Goal: Navigation & Orientation: Find specific page/section

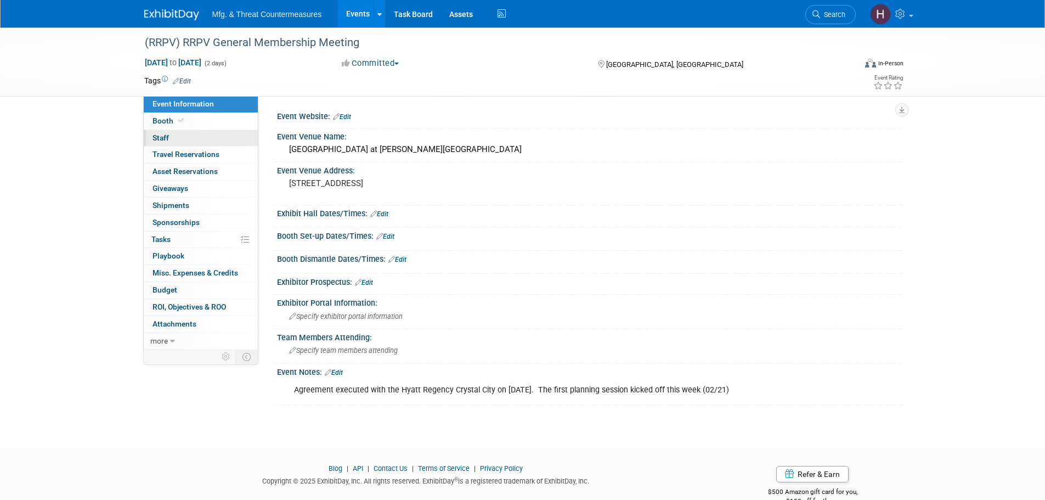
drag, startPoint x: 167, startPoint y: 118, endPoint x: 166, endPoint y: 131, distance: 12.7
click at [167, 118] on span "Booth" at bounding box center [168, 120] width 33 height 9
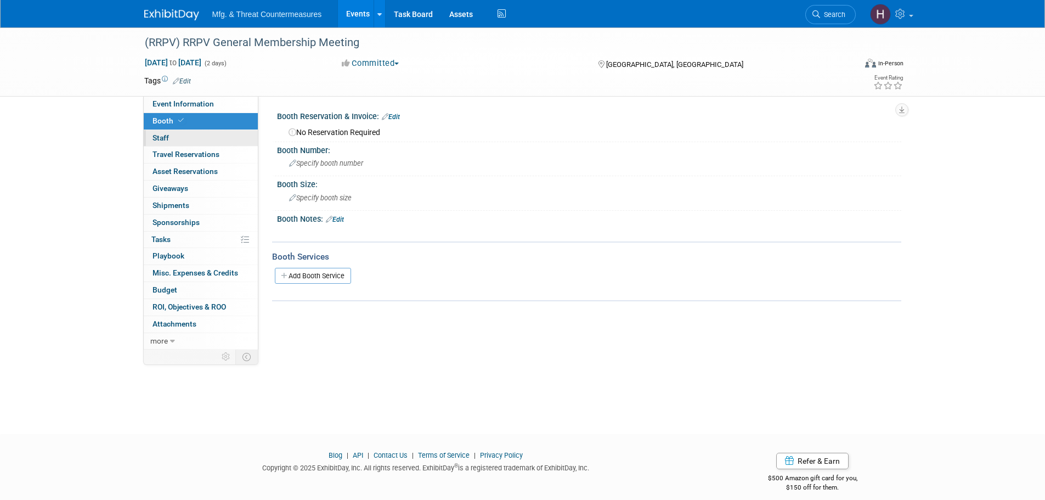
click at [163, 138] on span "Staff 0" at bounding box center [160, 137] width 16 height 9
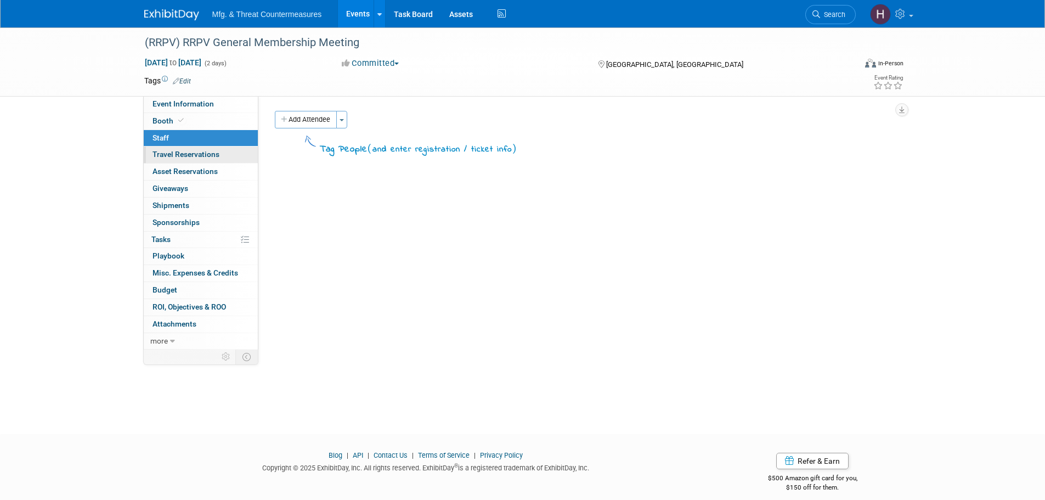
click at [155, 154] on span "Travel Reservations 0" at bounding box center [185, 154] width 67 height 9
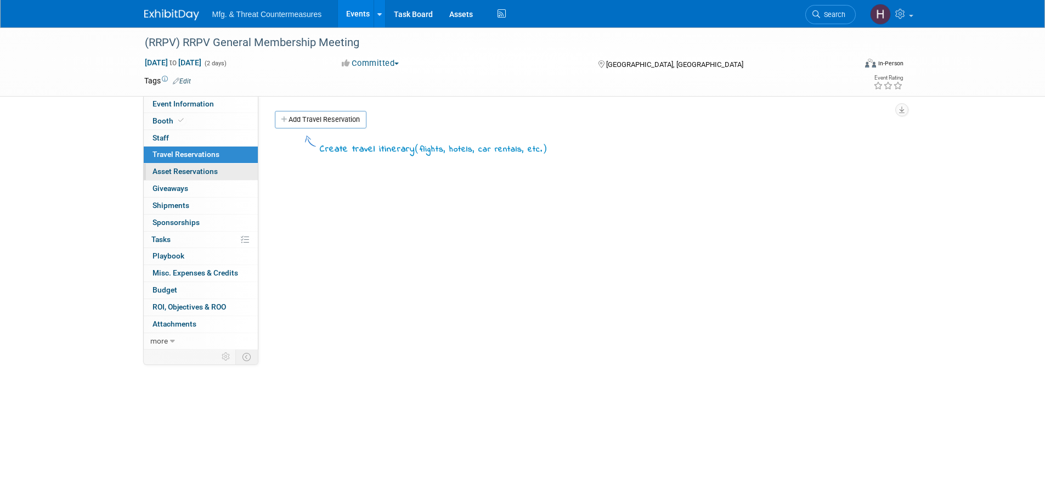
click at [171, 165] on link "0 Asset Reservations 0" at bounding box center [201, 171] width 114 height 16
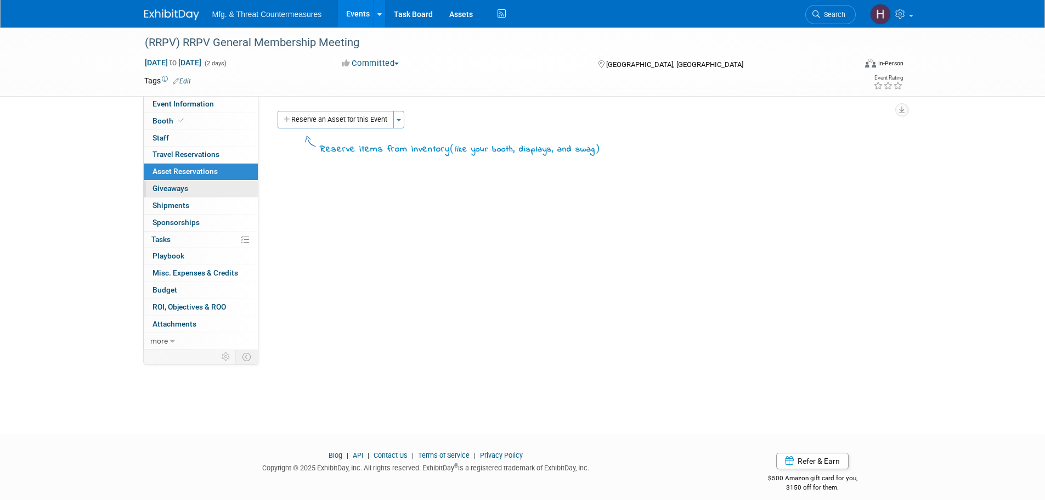
click at [172, 182] on link "0 Giveaways 0" at bounding box center [201, 188] width 114 height 16
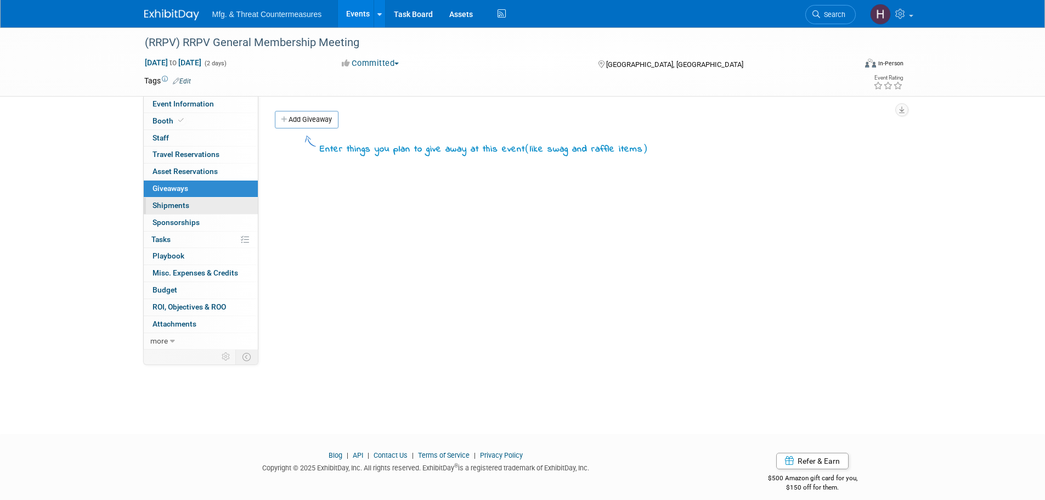
click at [177, 201] on span "Shipments 0" at bounding box center [170, 205] width 37 height 9
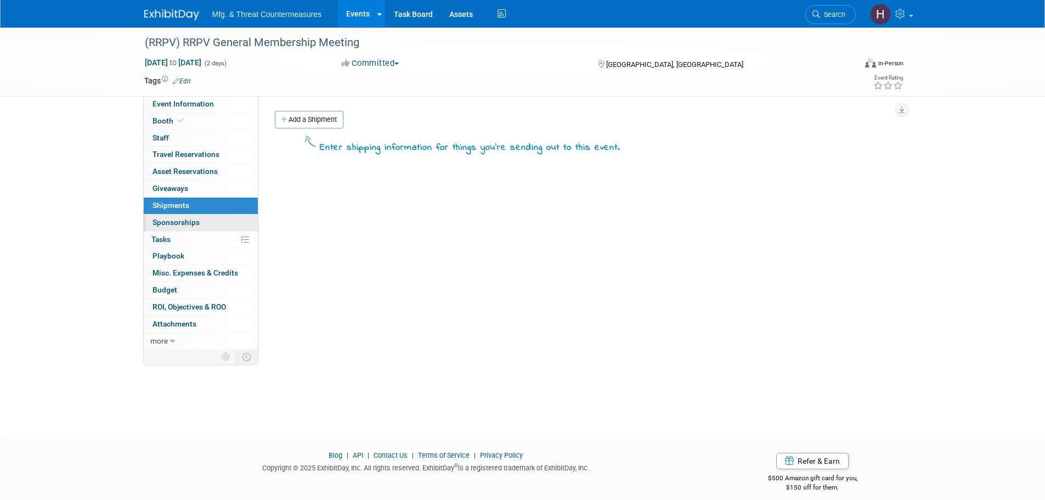
click at [180, 222] on span "Sponsorships 0" at bounding box center [175, 222] width 47 height 9
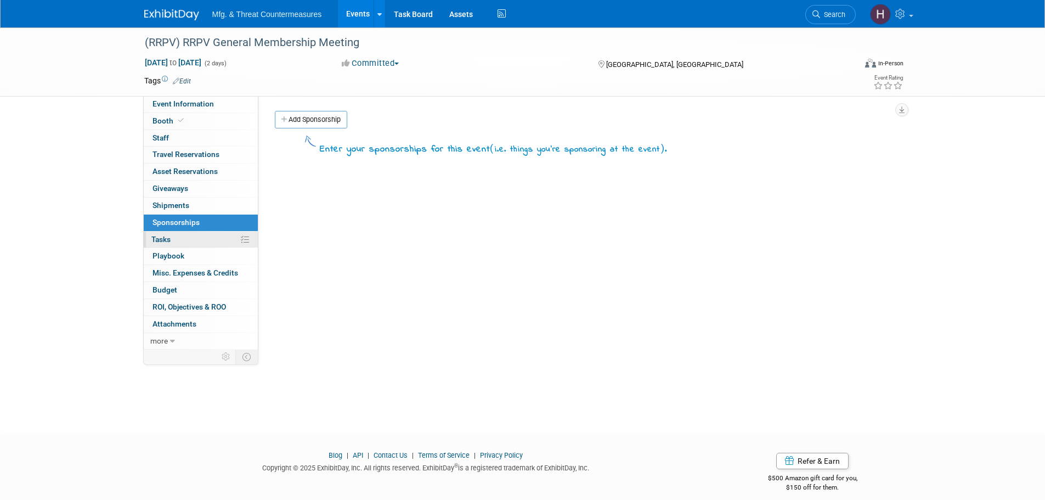
click at [171, 241] on link "0% Tasks 0%" at bounding box center [201, 239] width 114 height 16
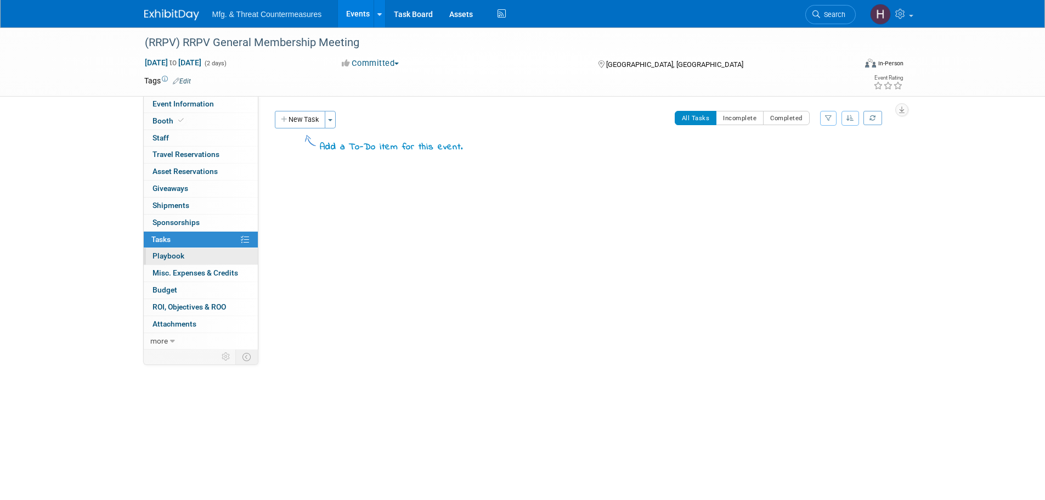
click at [171, 257] on span "Playbook 0" at bounding box center [168, 255] width 32 height 9
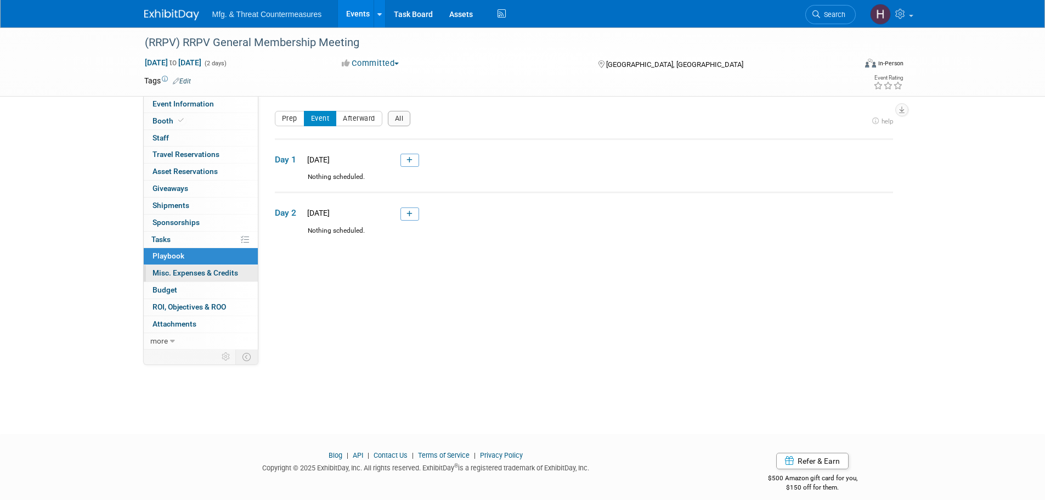
click at [169, 272] on span "Misc. Expenses & Credits 0" at bounding box center [195, 272] width 86 height 9
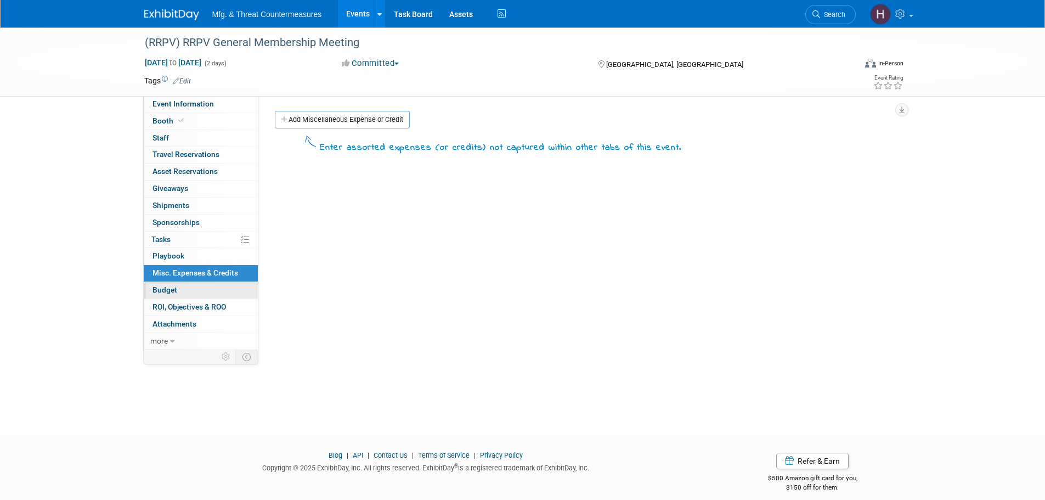
click at [166, 289] on span "Budget" at bounding box center [164, 289] width 25 height 9
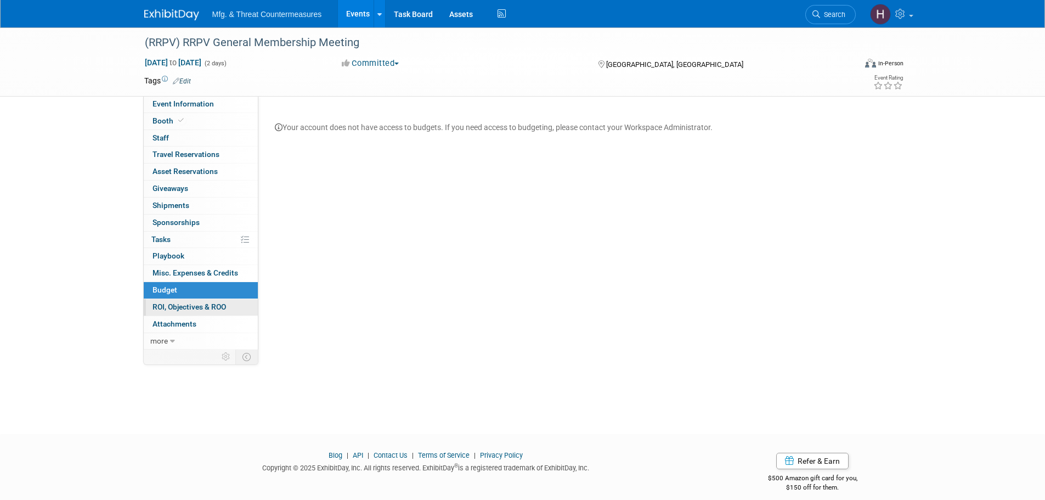
click at [159, 306] on span "ROI, Objectives & ROO 0" at bounding box center [189, 306] width 74 height 9
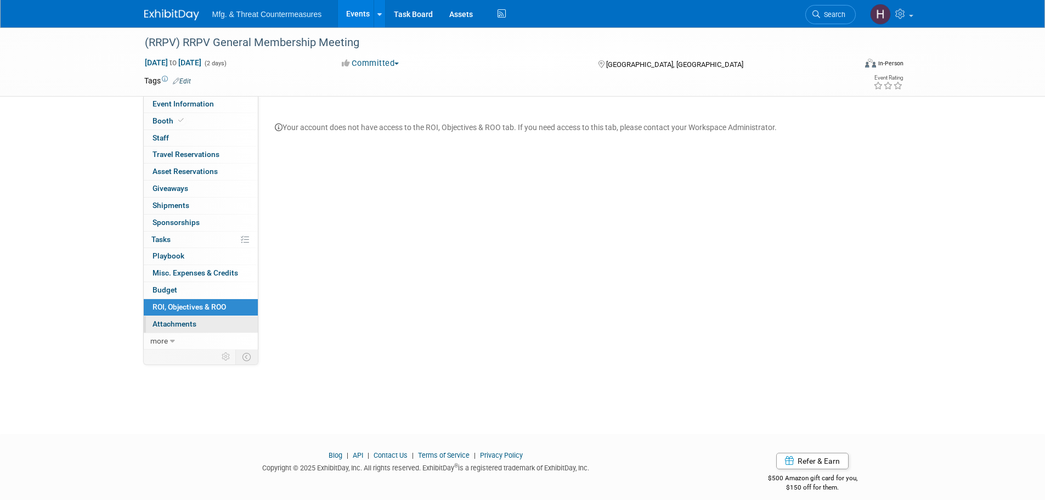
click at [161, 325] on span "Attachments 0" at bounding box center [174, 323] width 44 height 9
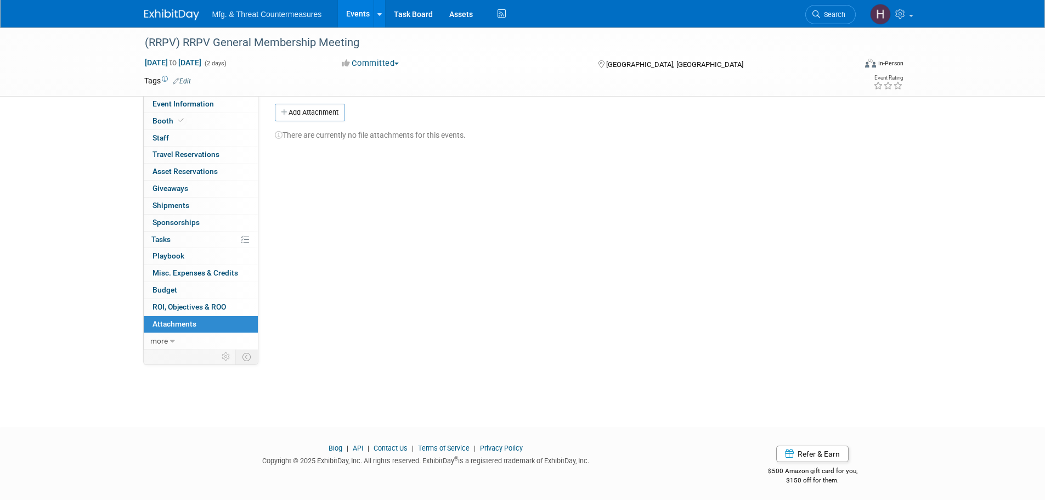
scroll to position [11, 0]
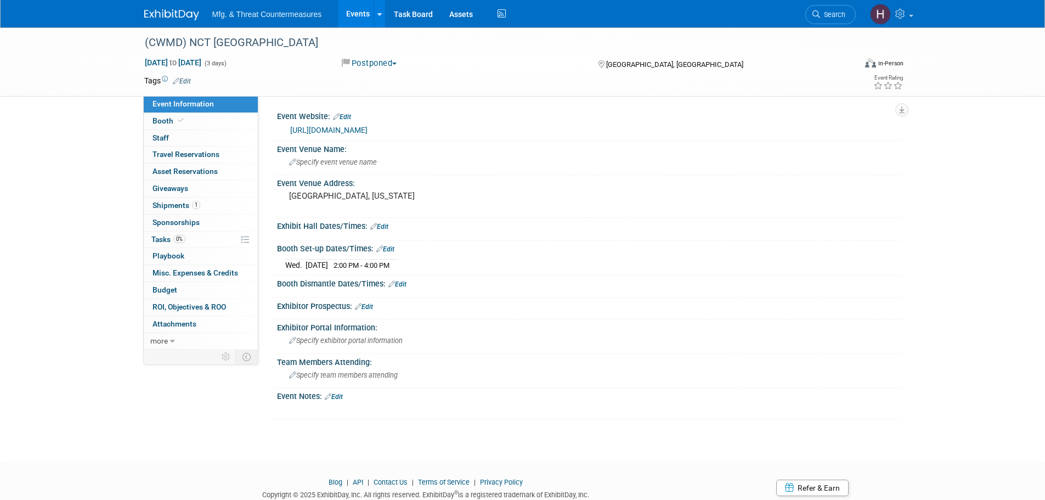
click at [365, 128] on link "https://nct-events.com/nct-usa" at bounding box center [328, 130] width 77 height 9
click at [194, 121] on link "Booth" at bounding box center [201, 121] width 114 height 16
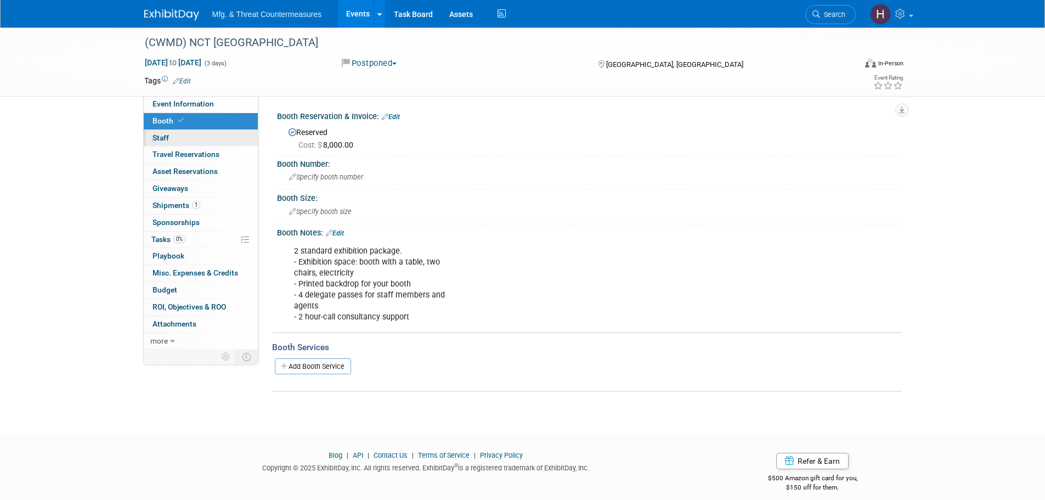
click at [189, 139] on link "0 Staff 0" at bounding box center [201, 138] width 114 height 16
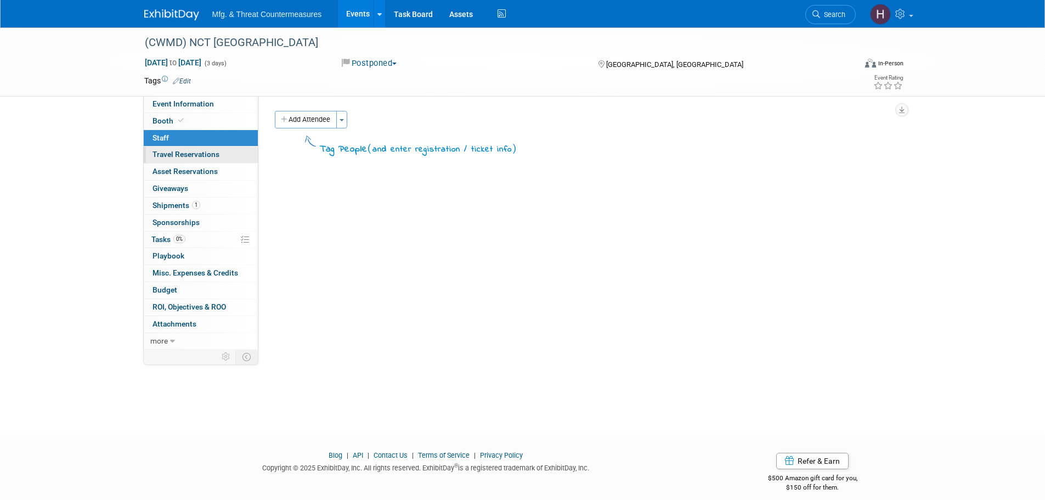
click at [193, 155] on span "Travel Reservations 0" at bounding box center [185, 154] width 67 height 9
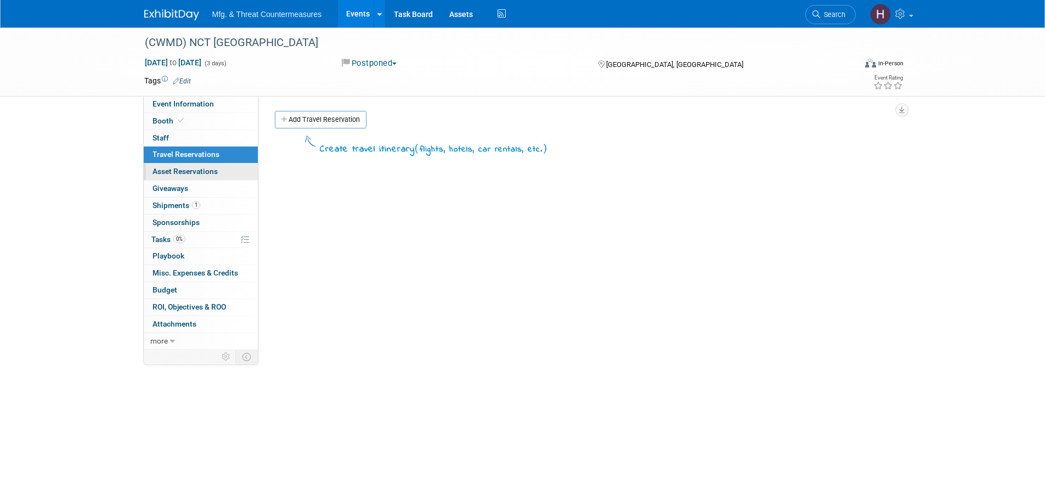
click at [193, 172] on span "Asset Reservations 0" at bounding box center [184, 171] width 65 height 9
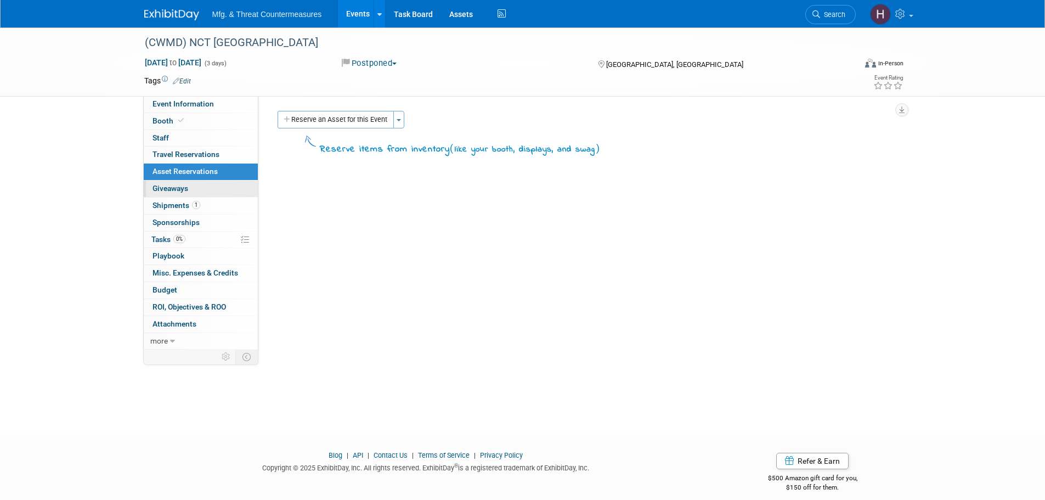
click at [192, 193] on link "0 Giveaways 0" at bounding box center [201, 188] width 114 height 16
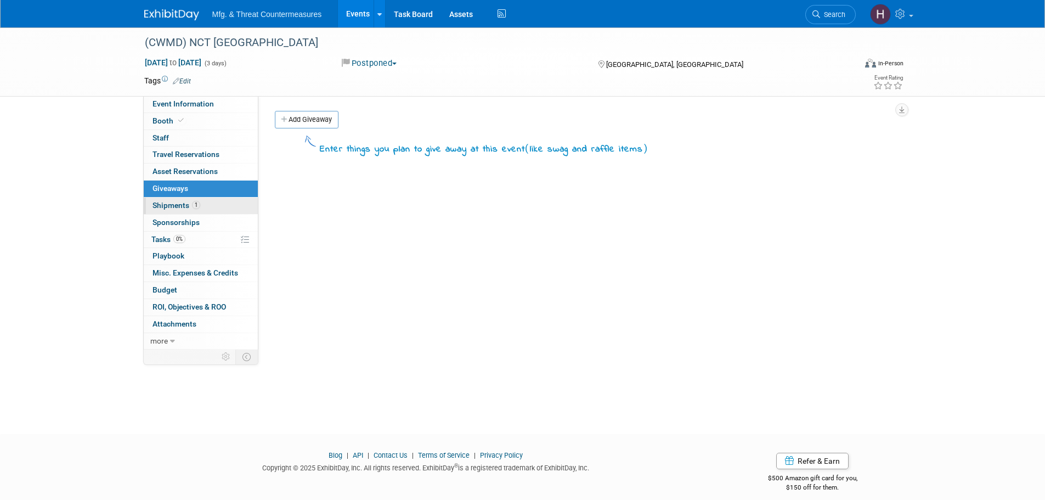
click at [191, 199] on link "1 Shipments 1" at bounding box center [201, 205] width 114 height 16
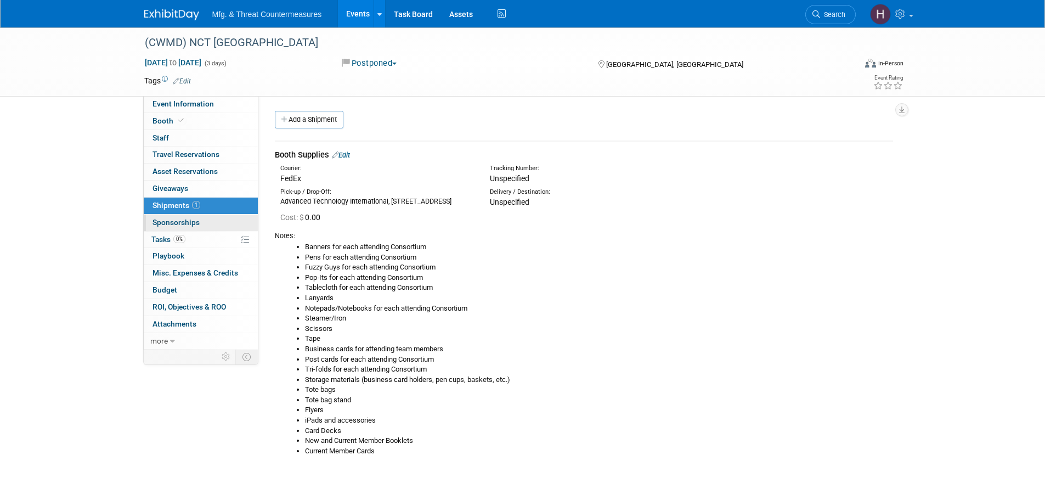
click at [184, 219] on span "Sponsorships 0" at bounding box center [175, 222] width 47 height 9
click at [0, 0] on div at bounding box center [0, 0] width 0 height 0
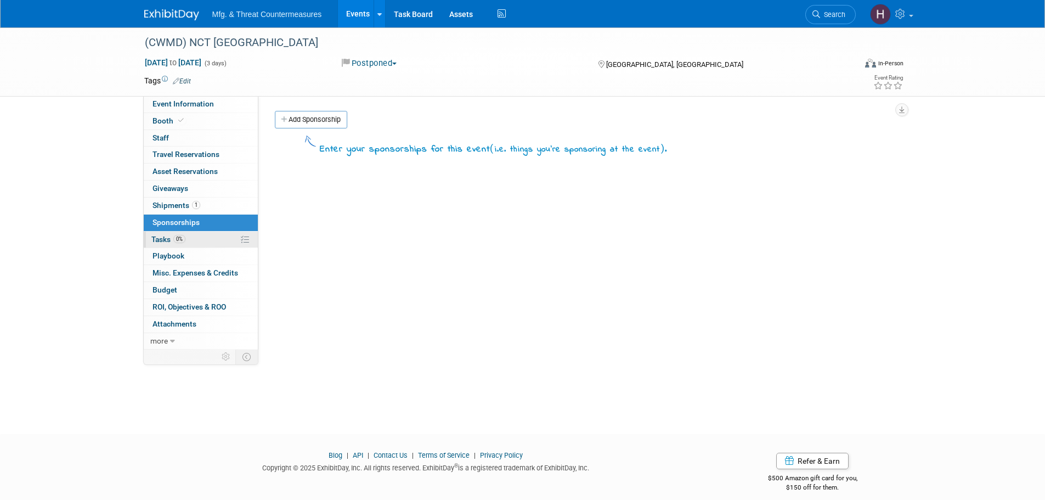
click at [177, 235] on span "0%" at bounding box center [179, 239] width 12 height 8
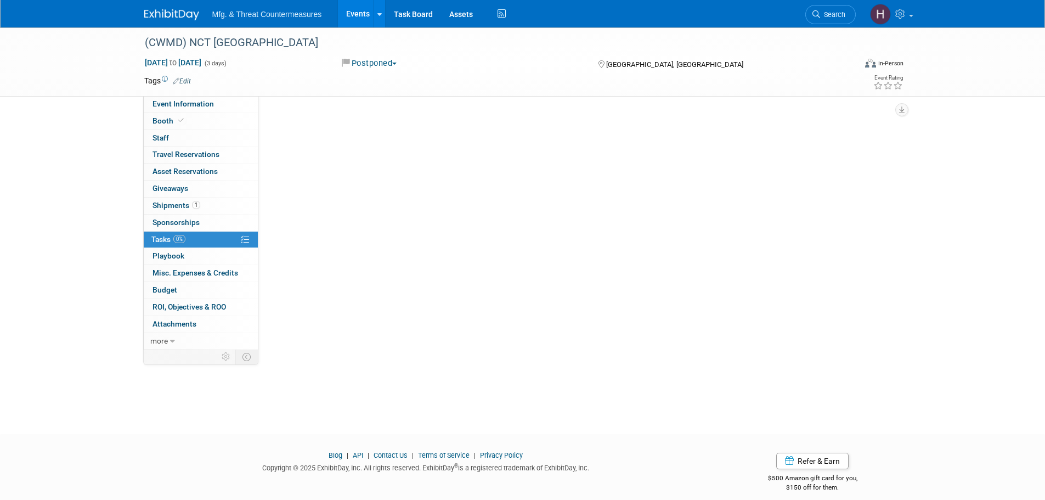
click at [177, 235] on span "0%" at bounding box center [179, 239] width 12 height 8
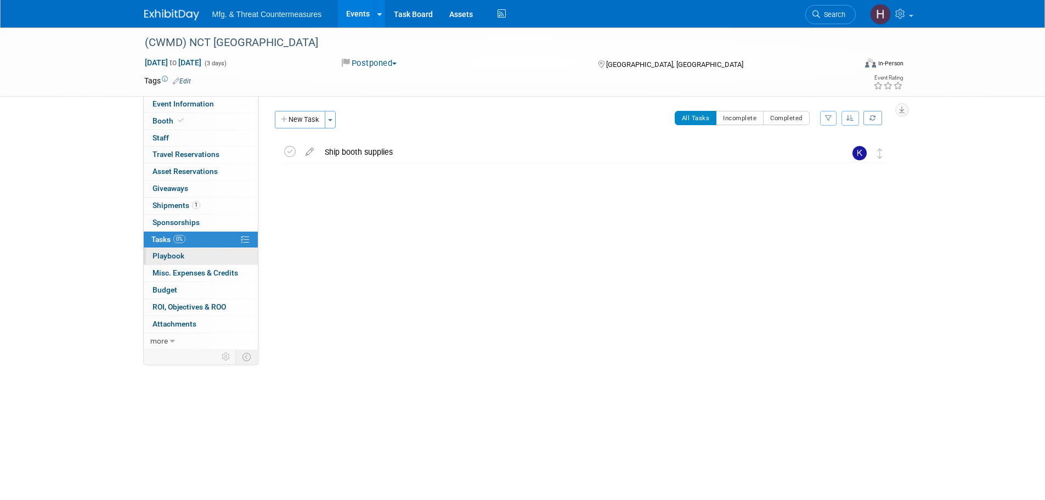
click at [200, 251] on link "0 Playbook 0" at bounding box center [201, 256] width 114 height 16
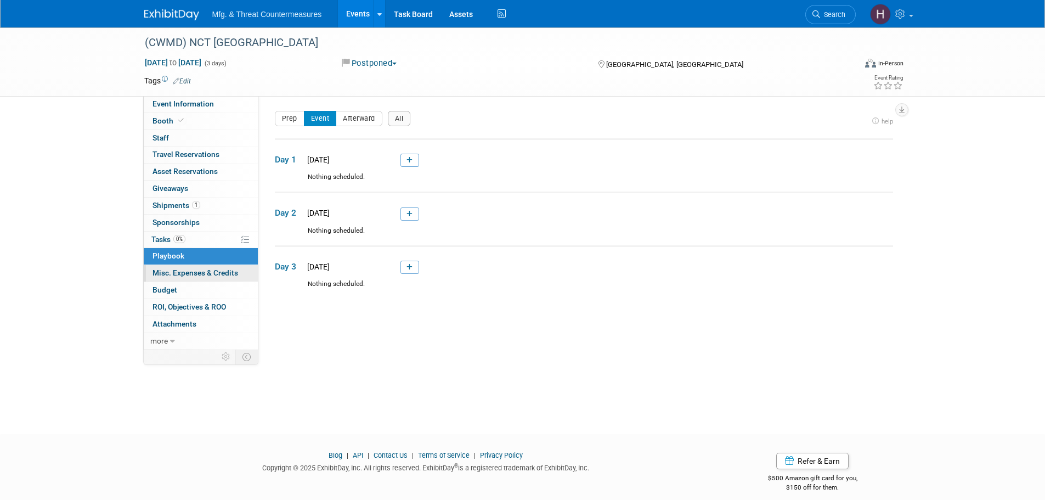
click at [189, 272] on span "Misc. Expenses & Credits 0" at bounding box center [195, 272] width 86 height 9
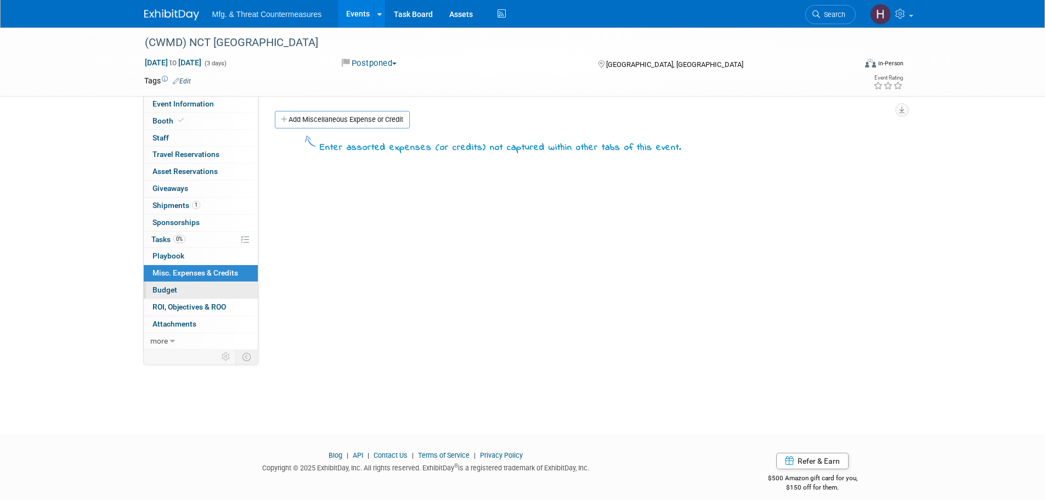
click at [184, 291] on link "Budget" at bounding box center [201, 290] width 114 height 16
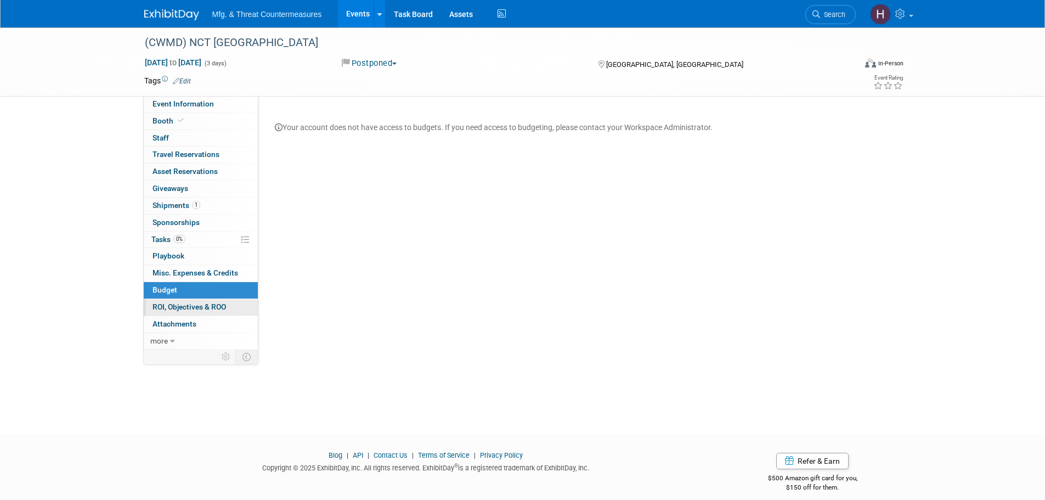
click at [183, 310] on span "ROI, Objectives & ROO 0" at bounding box center [189, 306] width 74 height 9
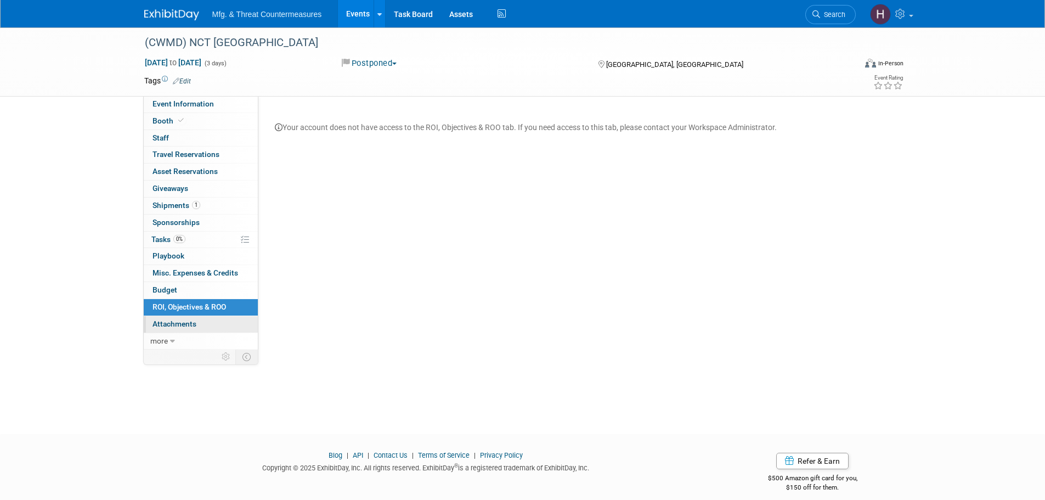
click at [182, 325] on span "Attachments 0" at bounding box center [174, 323] width 44 height 9
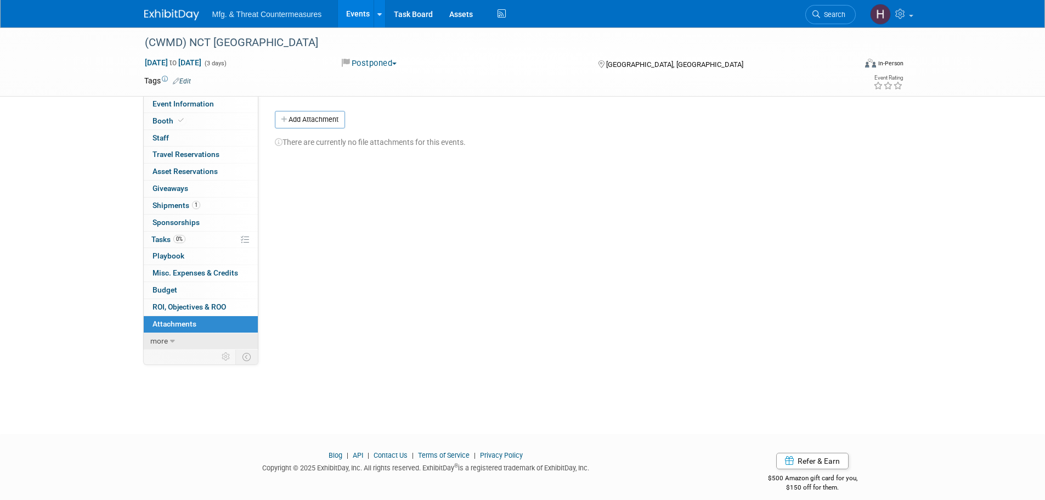
click at [176, 338] on link "more" at bounding box center [201, 341] width 114 height 16
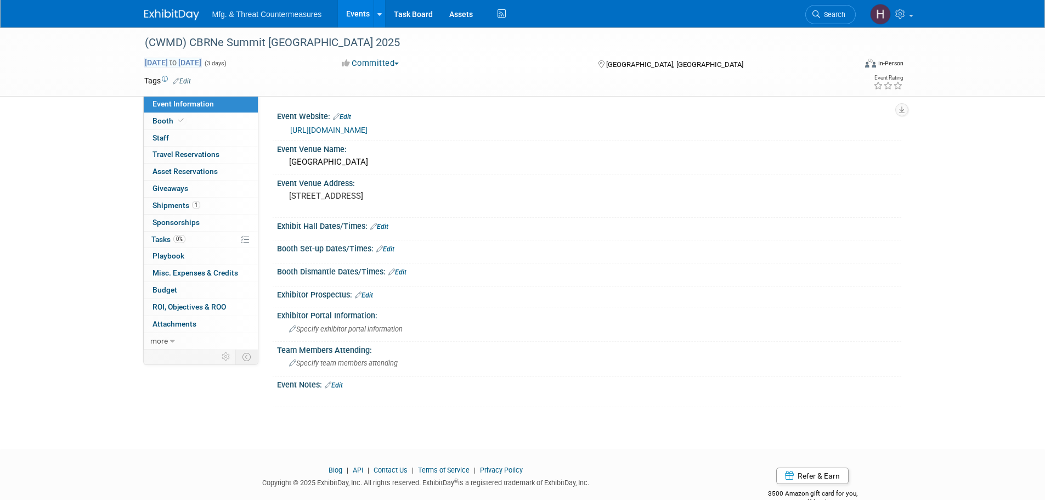
click at [202, 62] on span "Oct 7, 2025 to Oct 9, 2025" at bounding box center [173, 63] width 58 height 10
select select "9"
click at [55, 229] on div "(CWMD) CBRNe Summit USA 2025 Oct 7, 2025 to Oct 9, 2025 (3 days) Oct 7, 2025 to…" at bounding box center [522, 228] width 1045 height 402
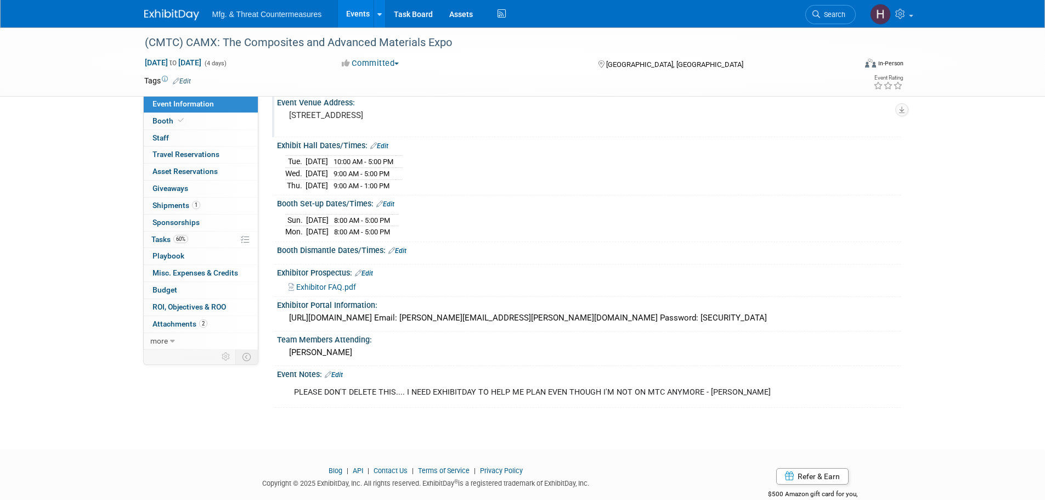
scroll to position [105, 0]
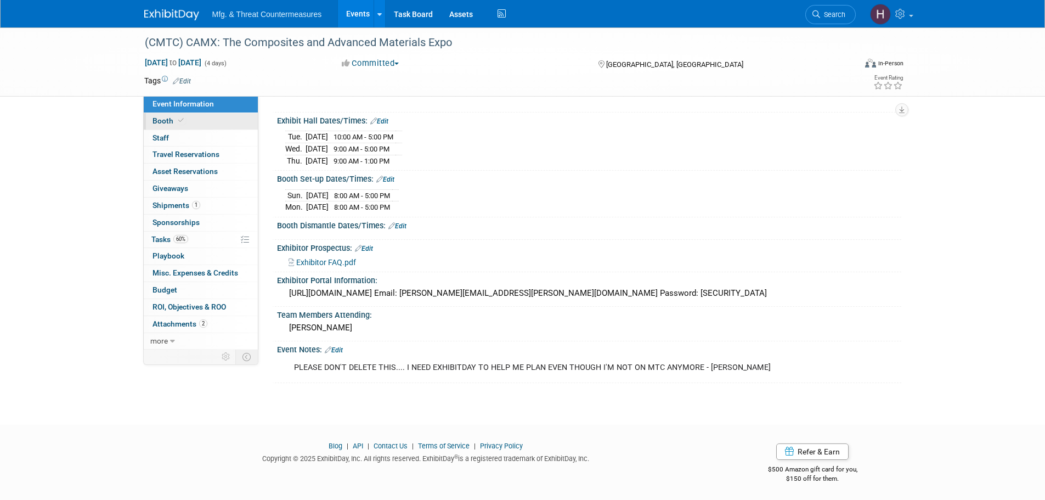
click at [180, 116] on span at bounding box center [181, 120] width 10 height 8
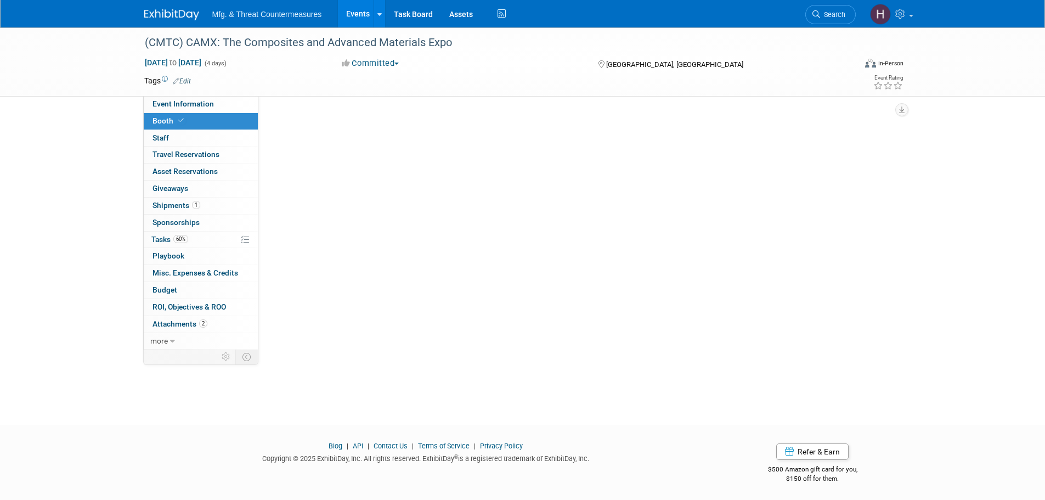
scroll to position [0, 0]
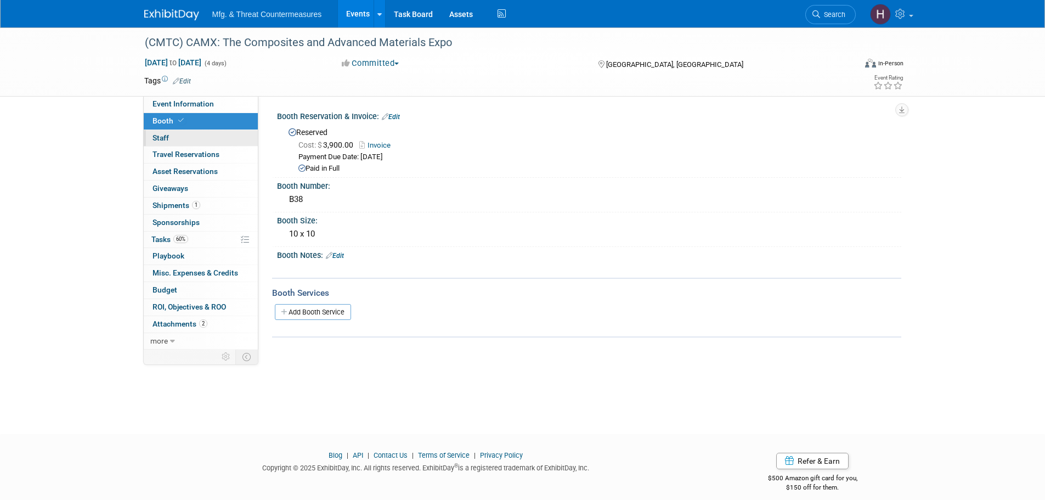
click at [177, 135] on link "0 Staff 0" at bounding box center [201, 138] width 114 height 16
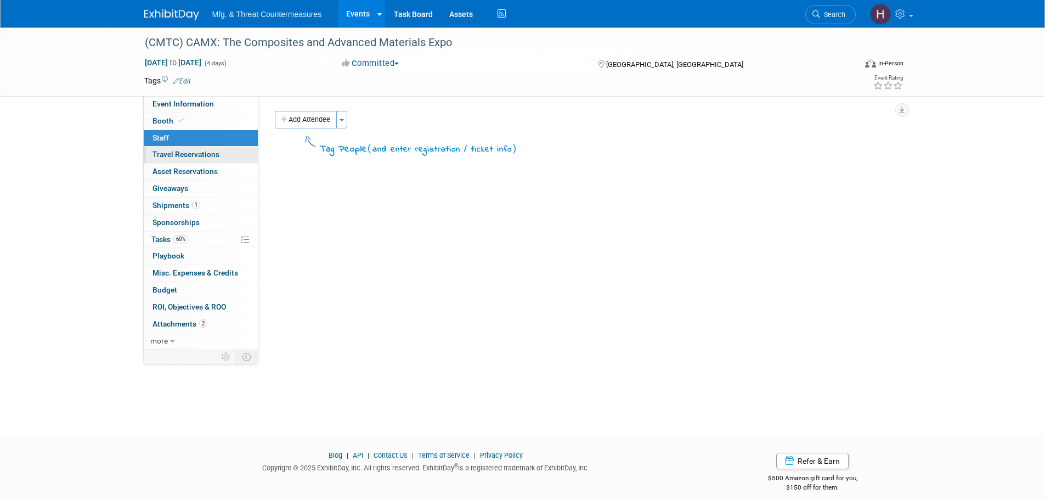
click at [178, 150] on span "Travel Reservations 0" at bounding box center [185, 154] width 67 height 9
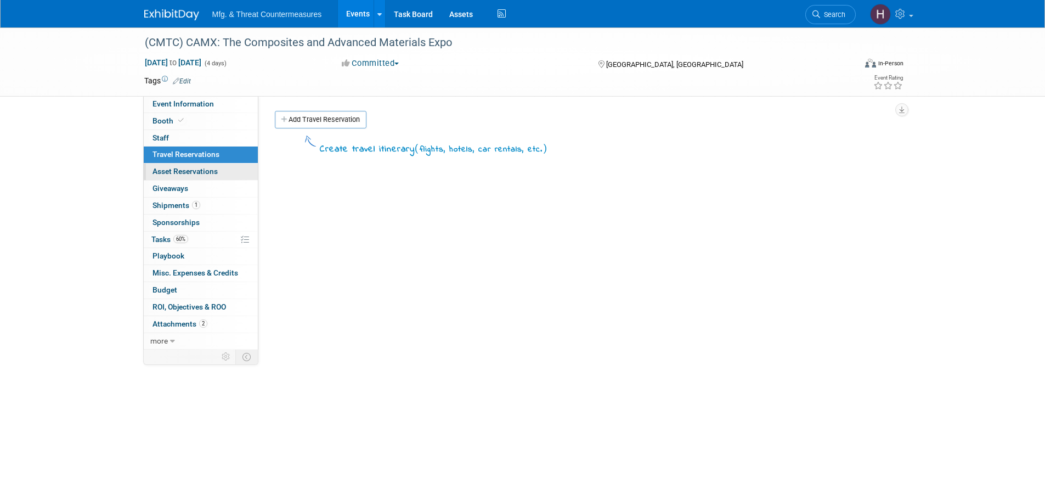
click at [187, 177] on link "0 Asset Reservations 0" at bounding box center [201, 171] width 114 height 16
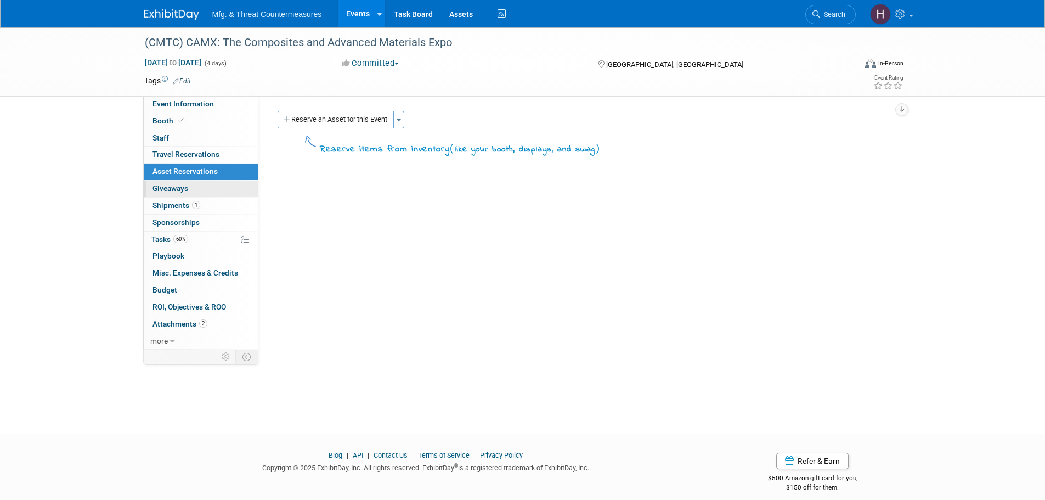
click at [184, 196] on link "0 Giveaways 0" at bounding box center [201, 188] width 114 height 16
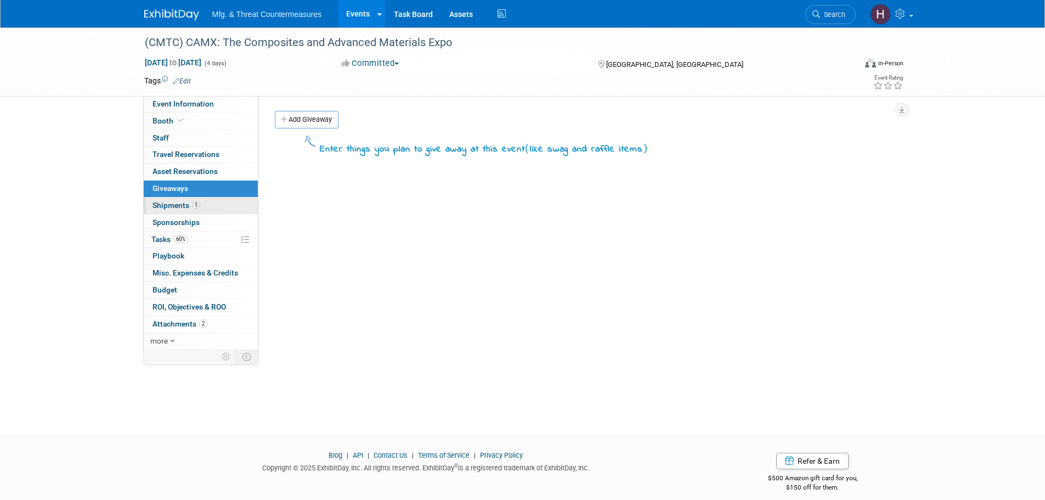
click at [178, 210] on link "1 Shipments 1" at bounding box center [201, 205] width 114 height 16
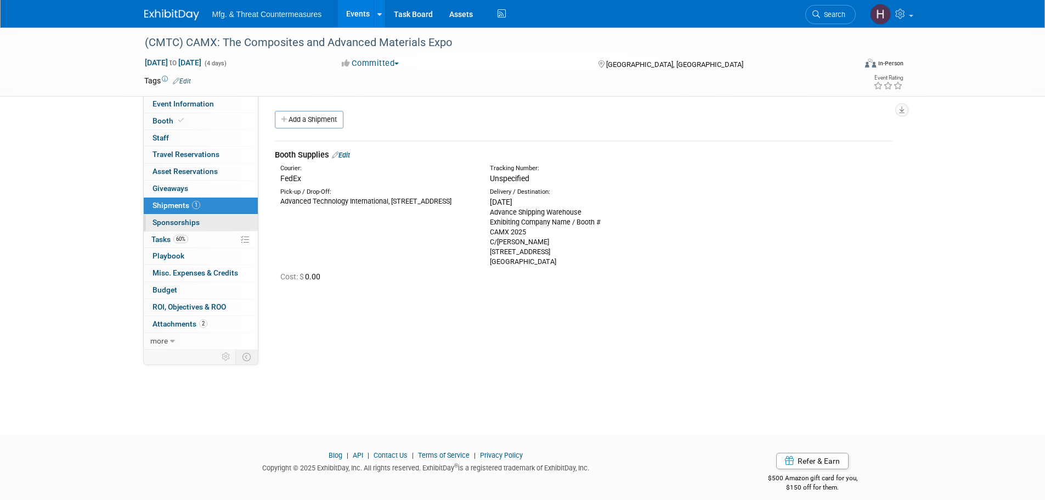
click at [157, 228] on link "0 Sponsorships 0" at bounding box center [201, 222] width 114 height 16
click at [0, 0] on div at bounding box center [0, 0] width 0 height 0
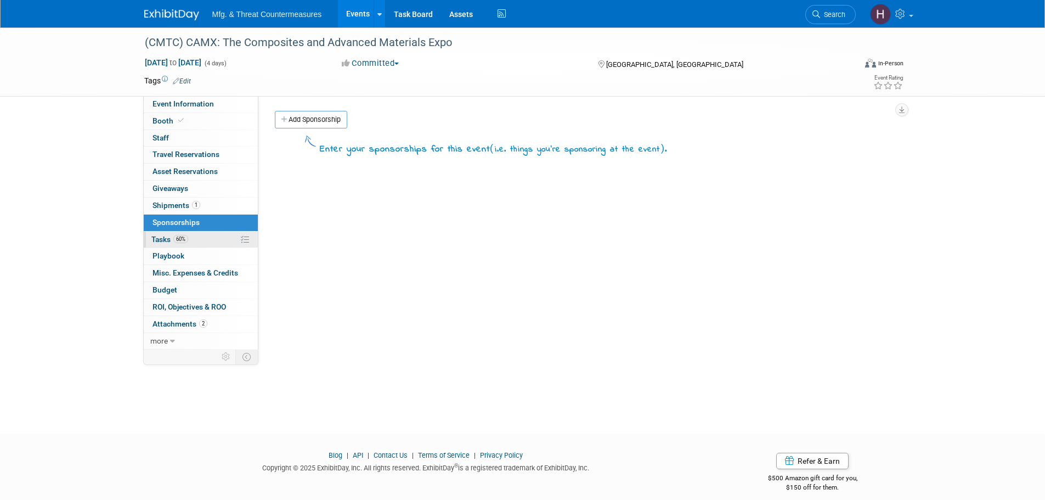
click at [162, 239] on span "Tasks 60%" at bounding box center [169, 239] width 37 height 9
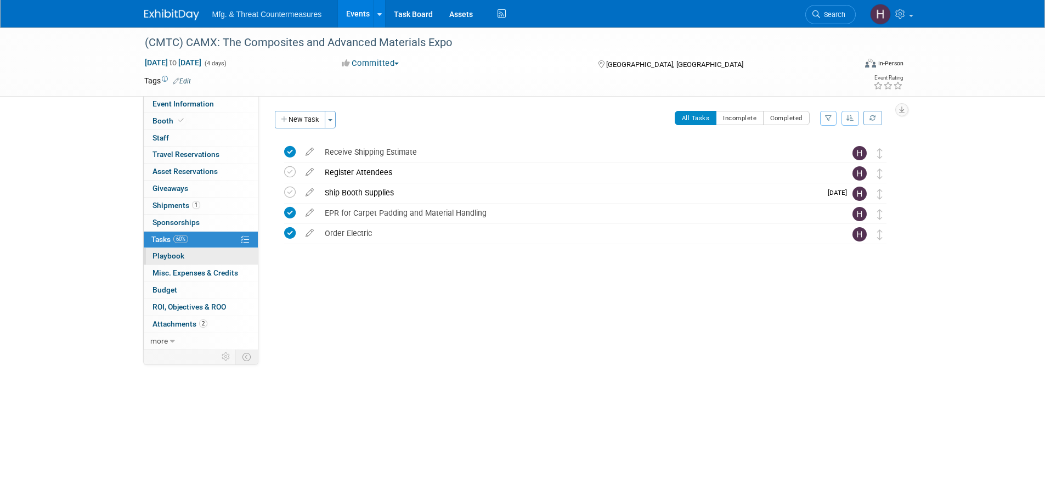
click at [162, 251] on span "Playbook 0" at bounding box center [168, 255] width 32 height 9
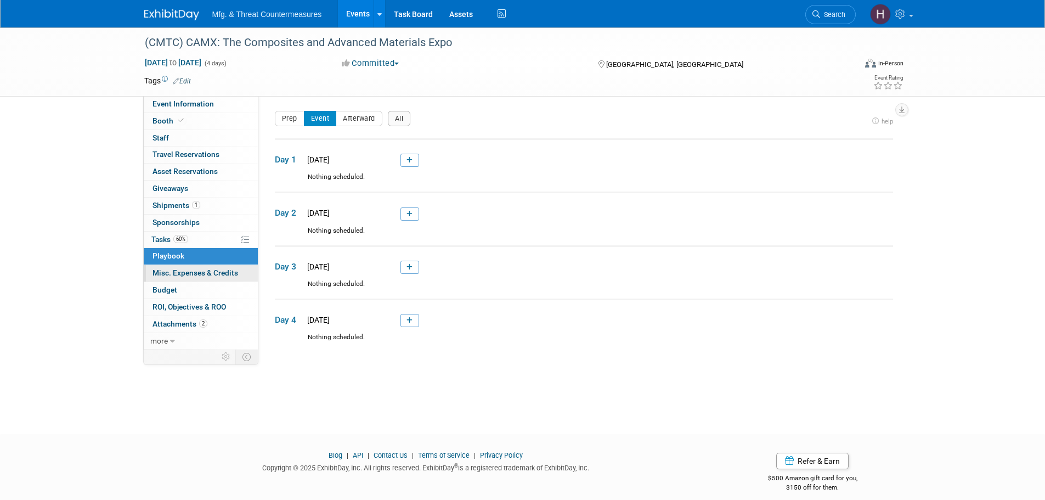
click at [170, 269] on span "Misc. Expenses & Credits 0" at bounding box center [195, 272] width 86 height 9
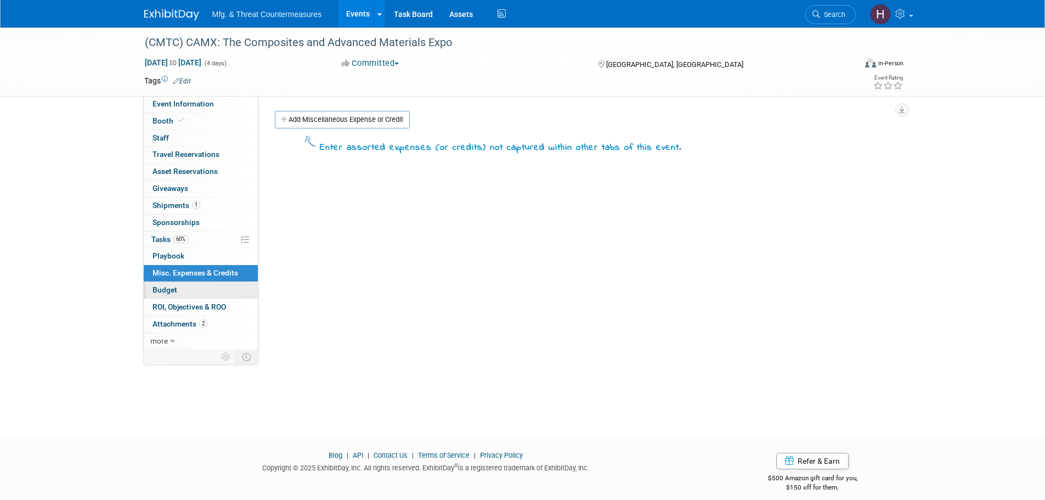
click at [171, 286] on span "Budget" at bounding box center [164, 289] width 25 height 9
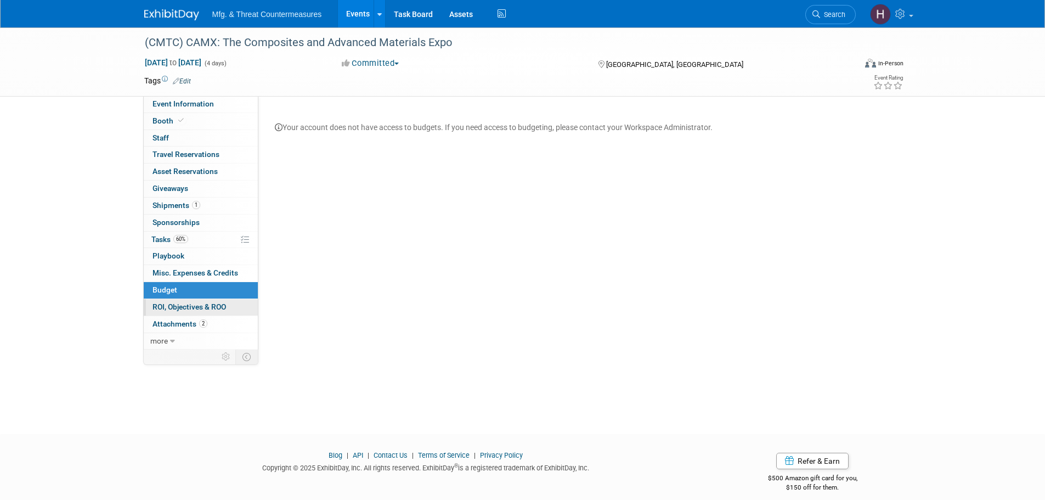
click at [174, 309] on span "ROI, Objectives & ROO 0" at bounding box center [189, 306] width 74 height 9
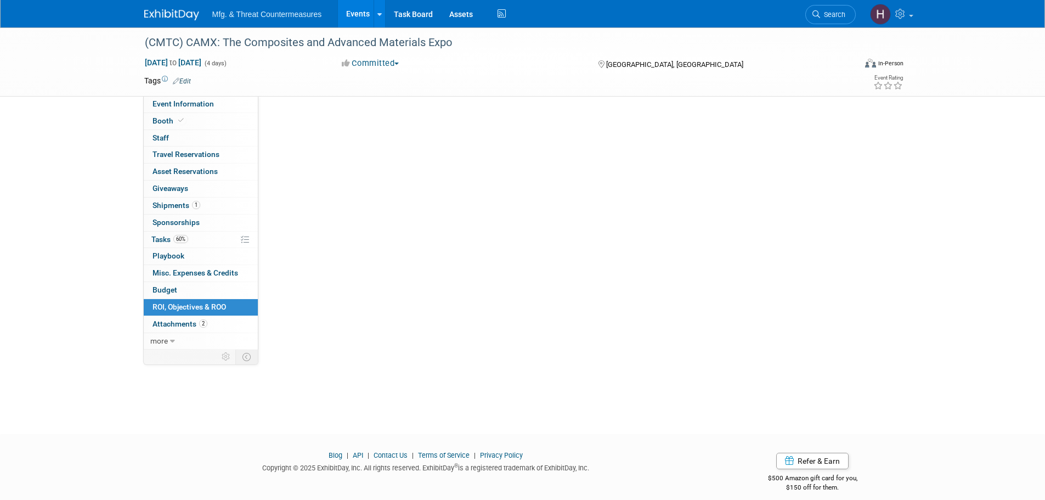
click at [174, 309] on span "ROI, Objectives & ROO 0" at bounding box center [189, 306] width 74 height 9
click at [182, 315] on link "0 ROI, Objectives & ROO 0" at bounding box center [201, 307] width 114 height 16
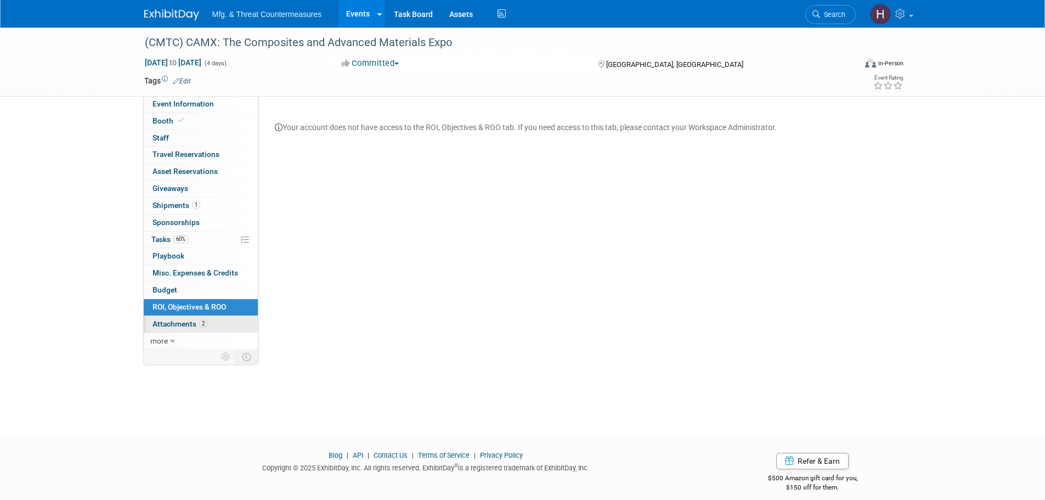
click at [178, 325] on span "Attachments 2" at bounding box center [179, 323] width 55 height 9
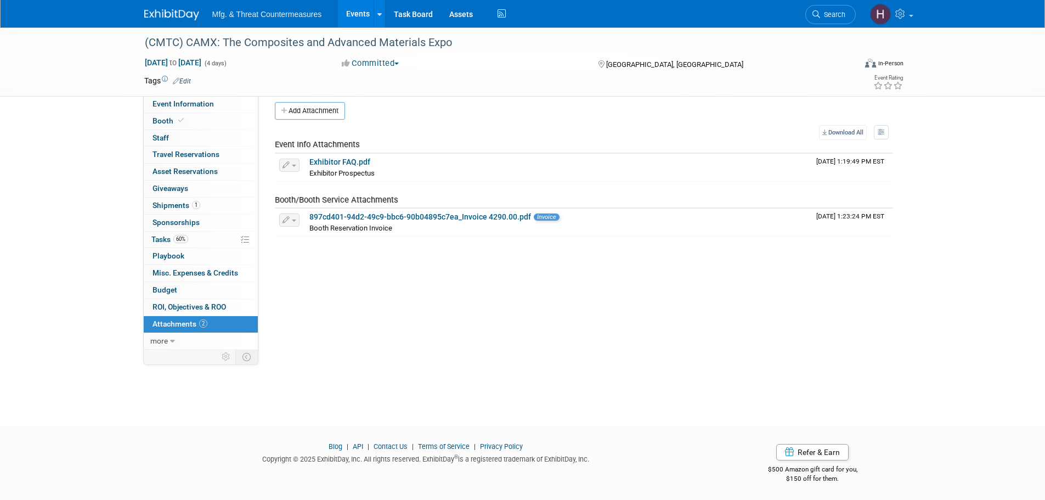
scroll to position [11, 0]
click at [180, 208] on span "Shipments 1" at bounding box center [176, 205] width 48 height 9
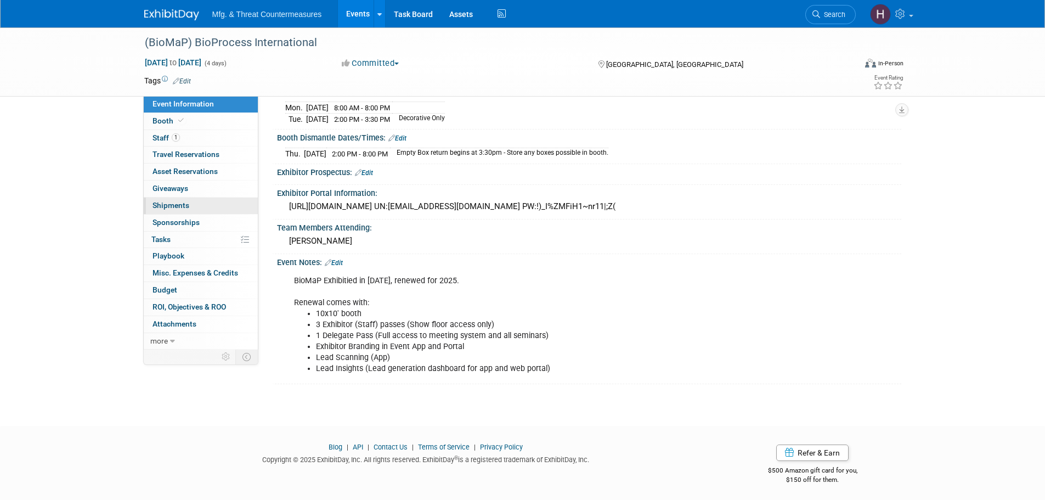
scroll to position [194, 0]
click at [179, 122] on icon at bounding box center [180, 120] width 5 height 6
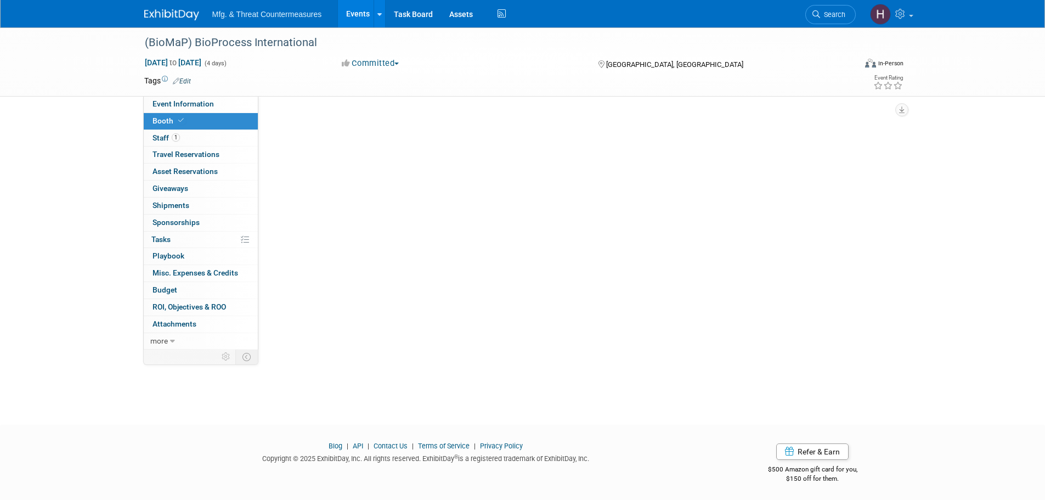
scroll to position [0, 0]
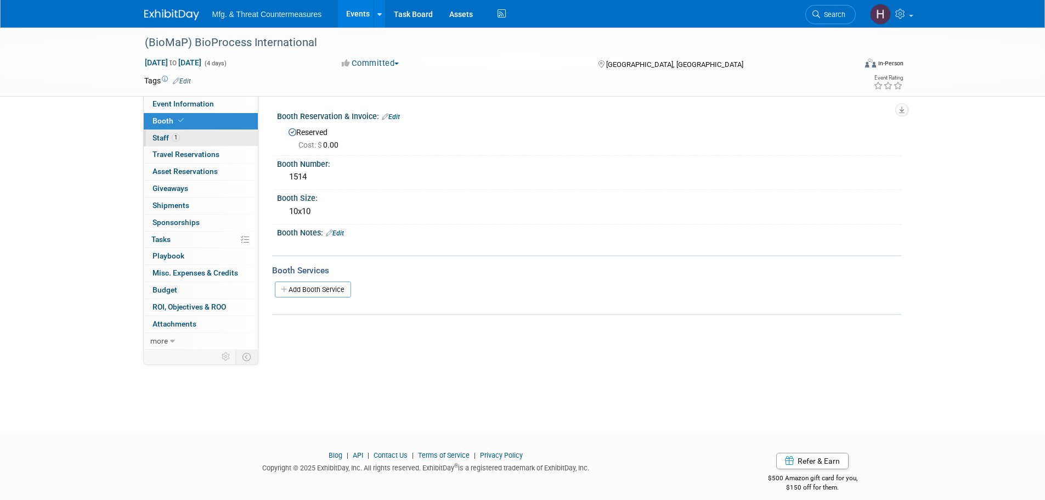
click at [172, 139] on span "1" at bounding box center [176, 137] width 8 height 8
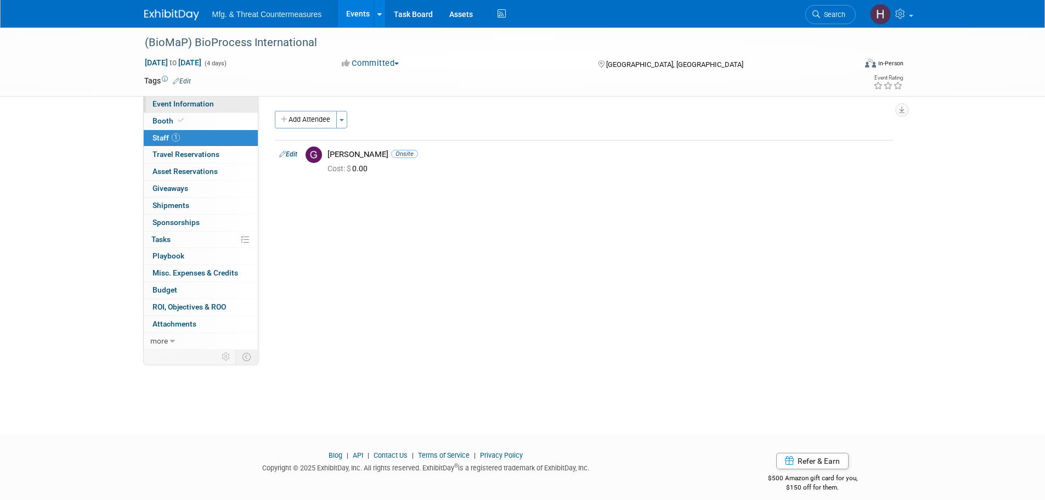
click at [196, 102] on span "Event Information" at bounding box center [182, 103] width 61 height 9
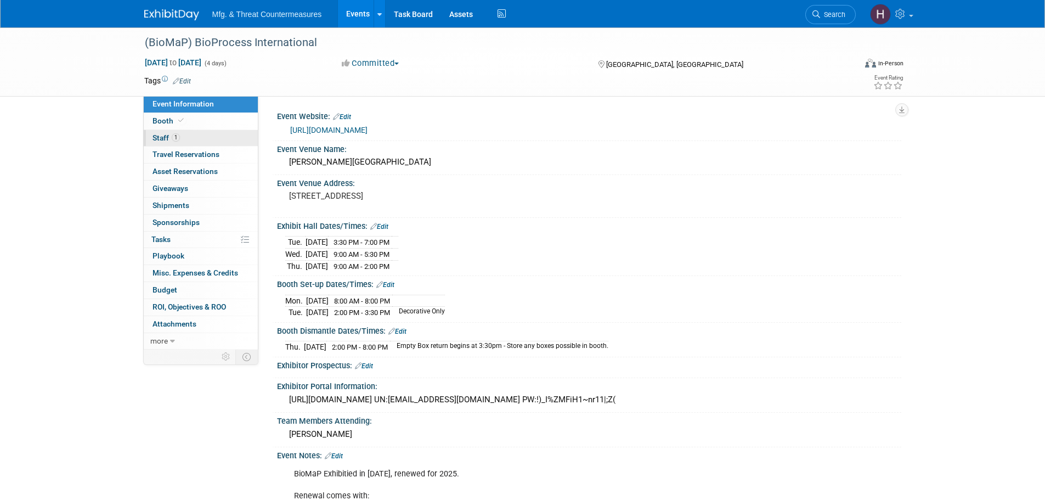
click at [186, 136] on link "1 Staff 1" at bounding box center [201, 138] width 114 height 16
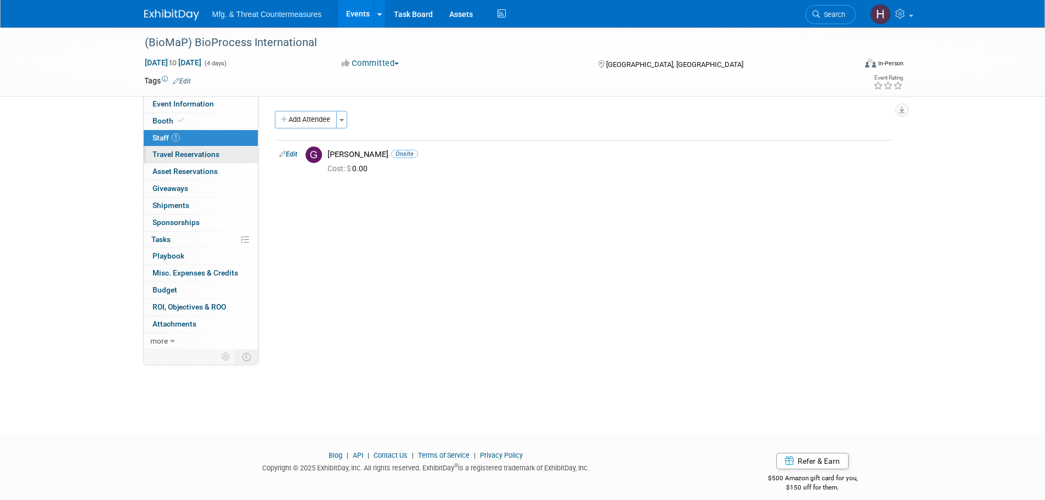
click at [182, 153] on span "Travel Reservations 0" at bounding box center [185, 154] width 67 height 9
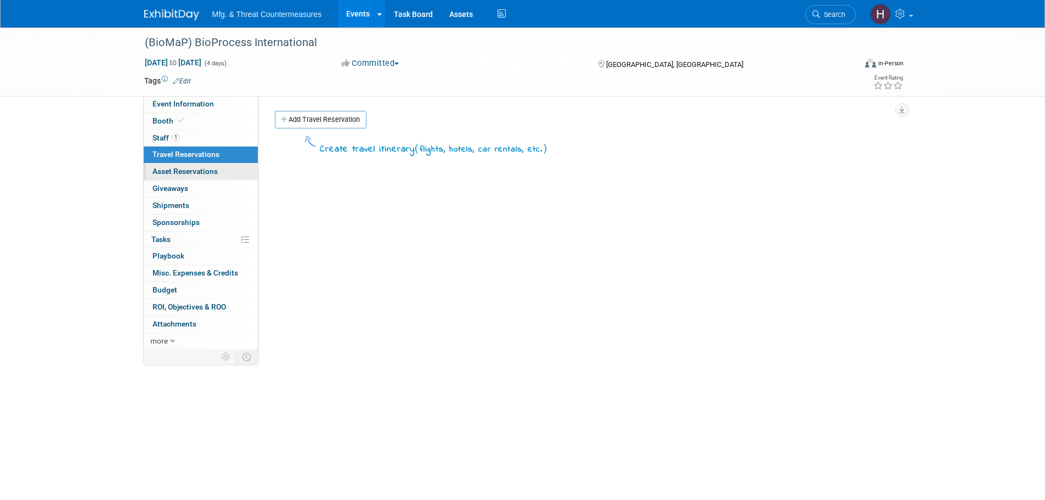
click at [177, 175] on span "Asset Reservations 0" at bounding box center [184, 171] width 65 height 9
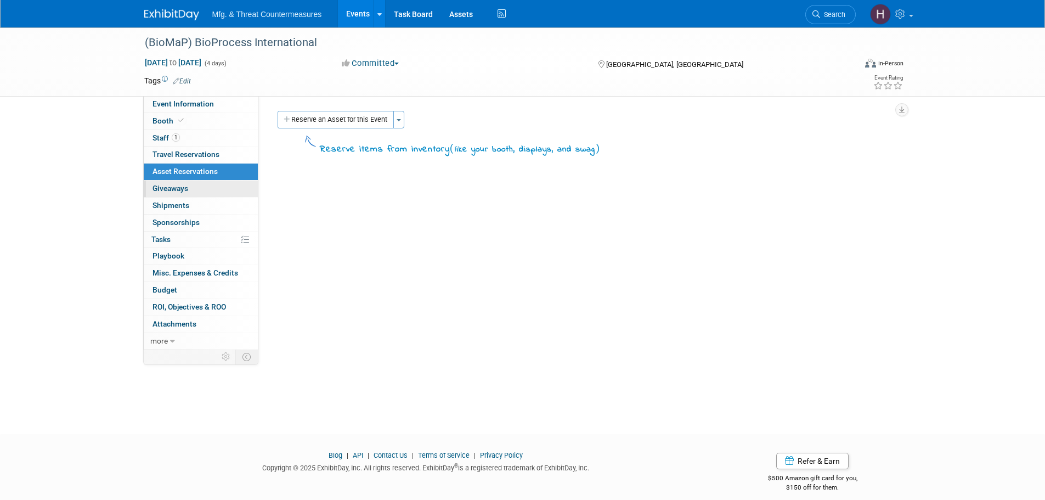
click at [174, 194] on link "0 Giveaways 0" at bounding box center [201, 188] width 114 height 16
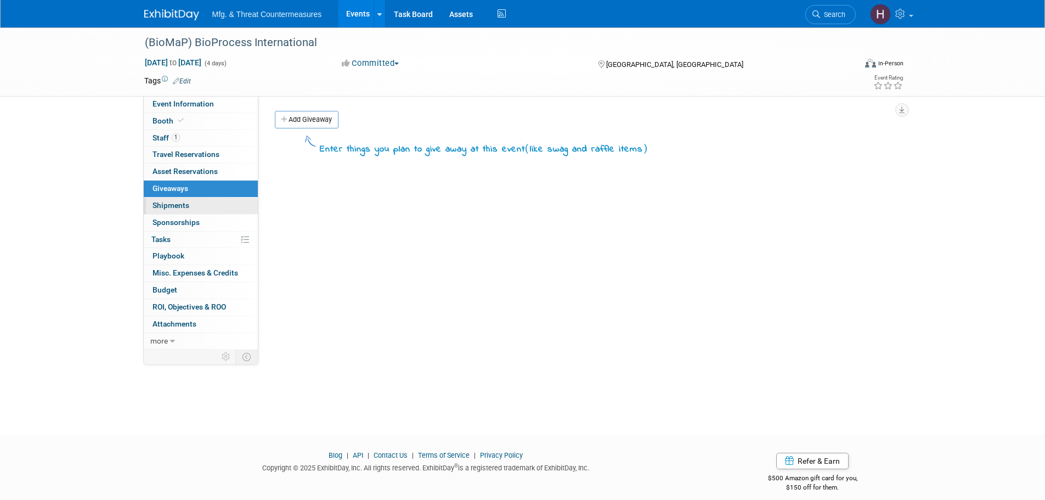
click at [174, 207] on span "Shipments 0" at bounding box center [170, 205] width 37 height 9
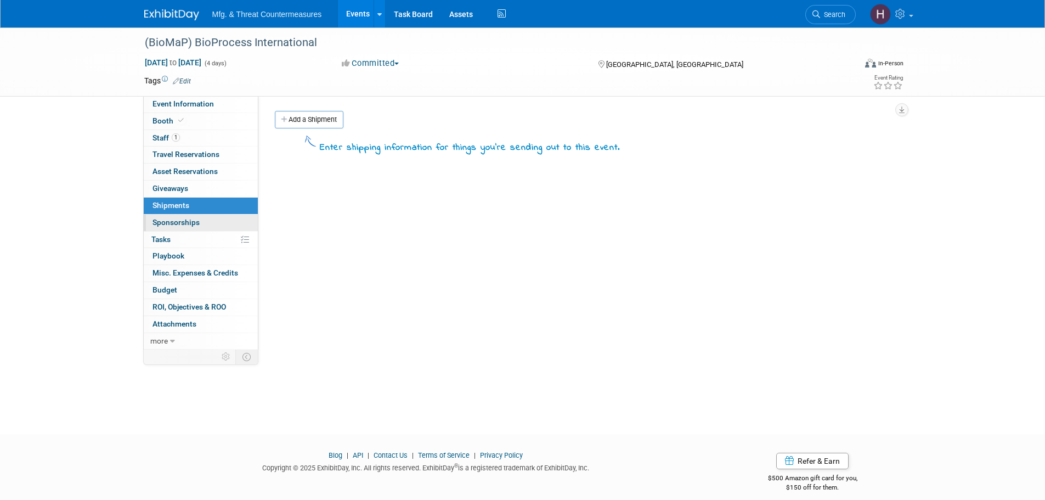
click at [166, 224] on span "Sponsorships 0" at bounding box center [175, 222] width 47 height 9
click at [0, 0] on div at bounding box center [0, 0] width 0 height 0
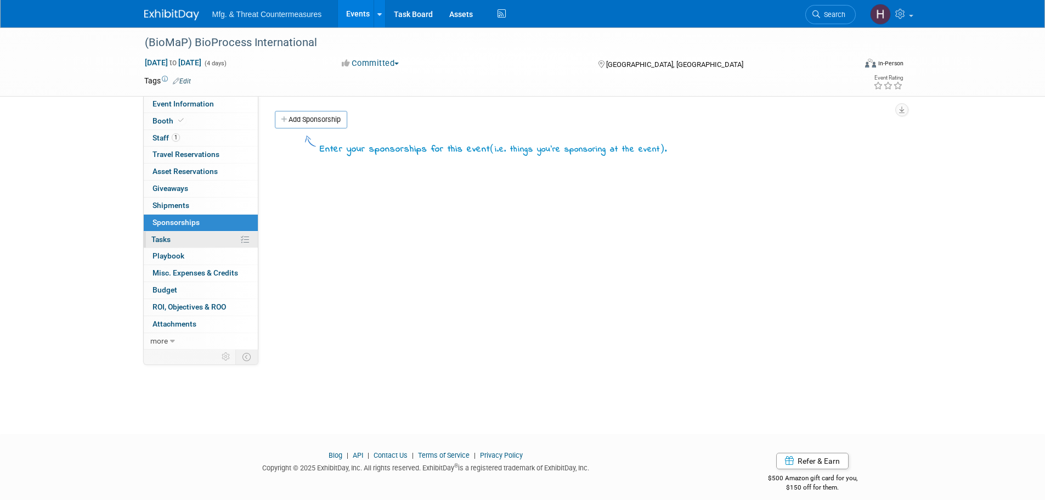
click at [166, 242] on span "Tasks 0%" at bounding box center [160, 239] width 19 height 9
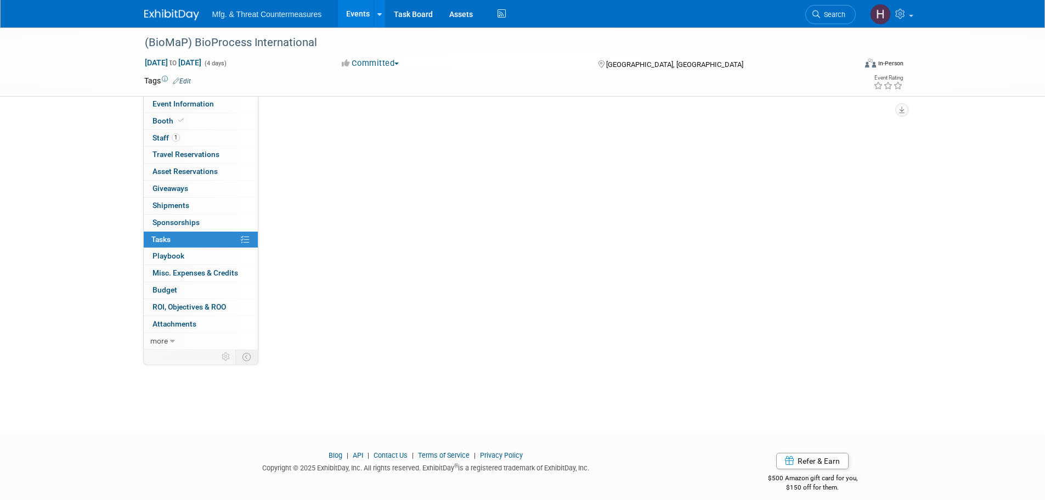
click at [166, 242] on span "Tasks 0%" at bounding box center [160, 239] width 19 height 9
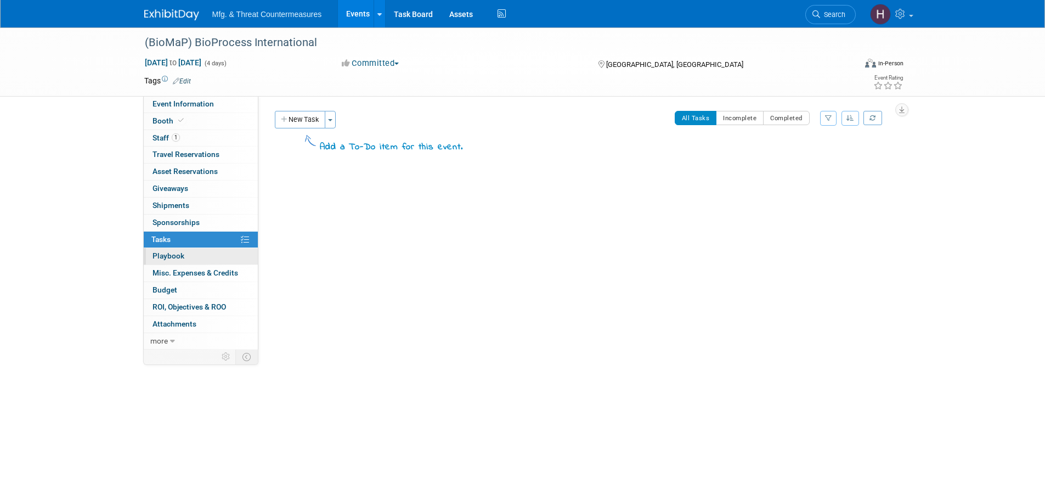
click at [168, 261] on link "0 Playbook 0" at bounding box center [201, 256] width 114 height 16
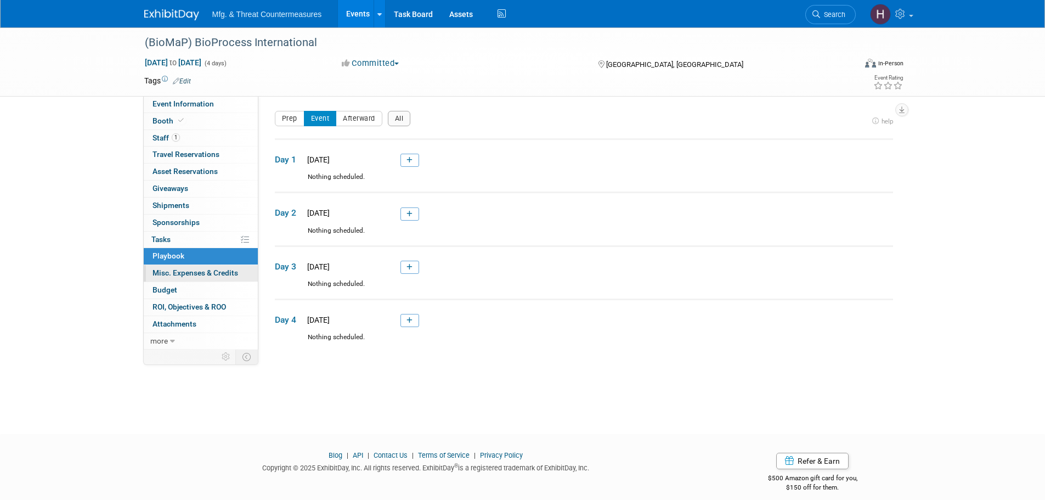
click at [168, 273] on span "Misc. Expenses & Credits 0" at bounding box center [195, 272] width 86 height 9
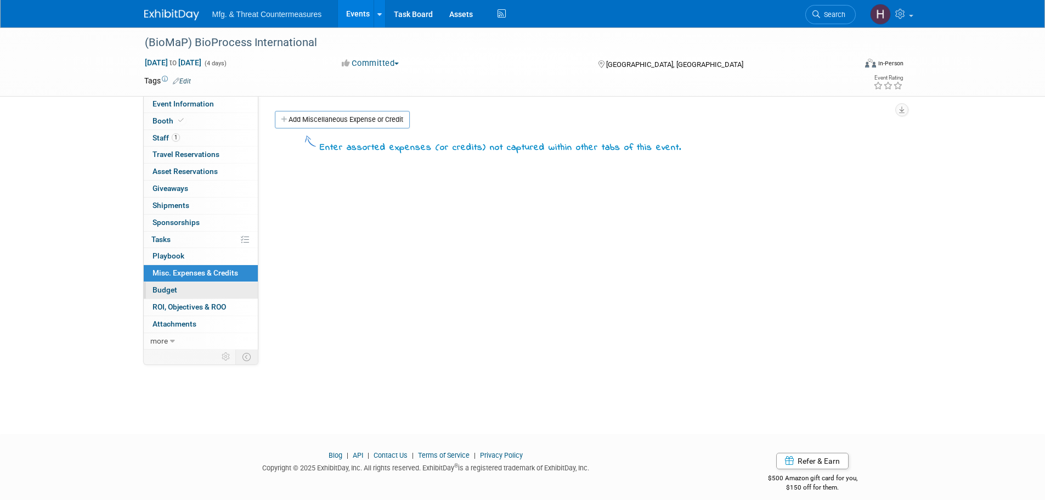
click at [173, 288] on span "Budget" at bounding box center [164, 289] width 25 height 9
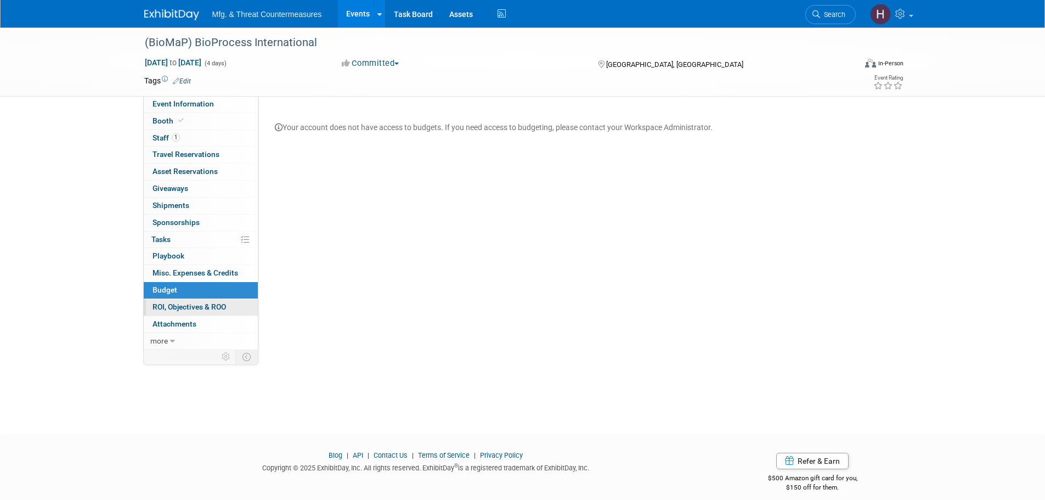
click at [177, 311] on link "0 ROI, Objectives & ROO 0" at bounding box center [201, 307] width 114 height 16
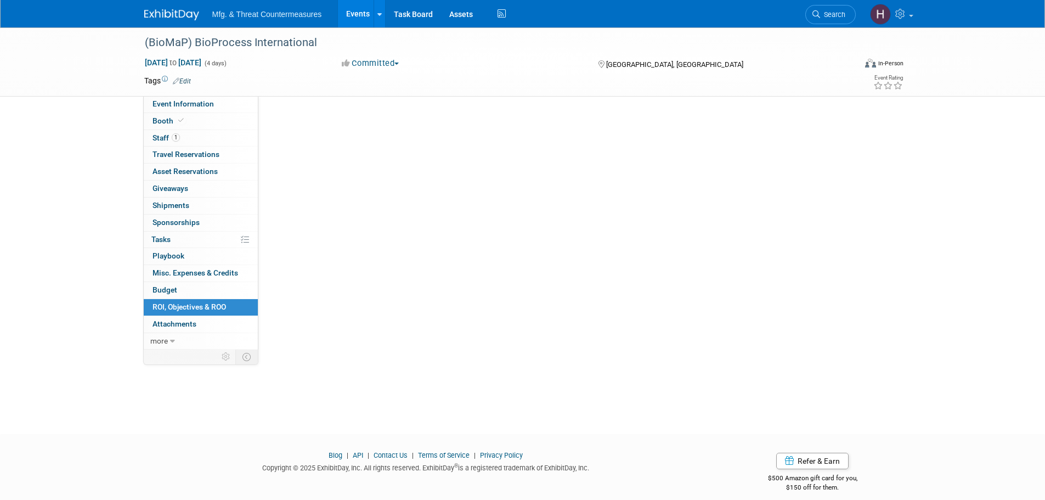
click at [177, 311] on link "0 ROI, Objectives & ROO 0" at bounding box center [201, 307] width 114 height 16
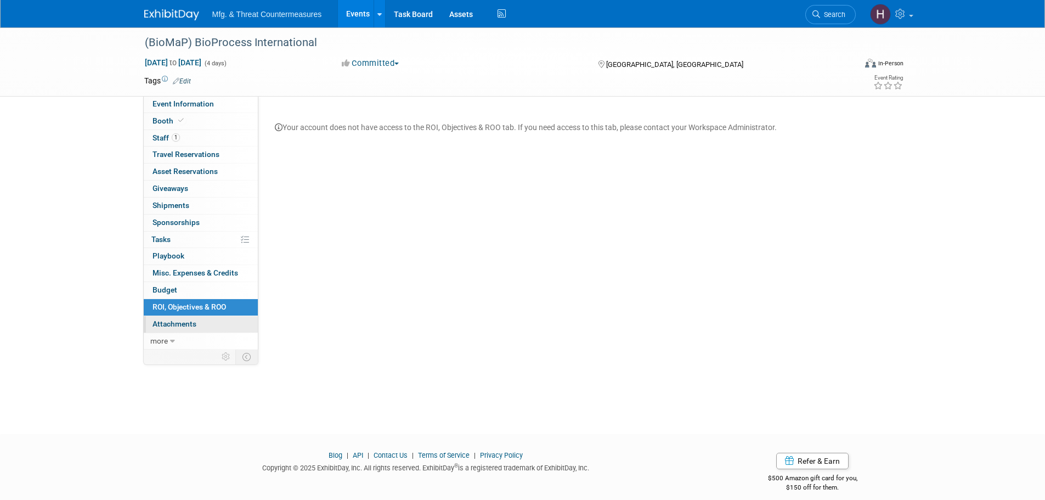
click at [166, 329] on link "0 Attachments 0" at bounding box center [201, 324] width 114 height 16
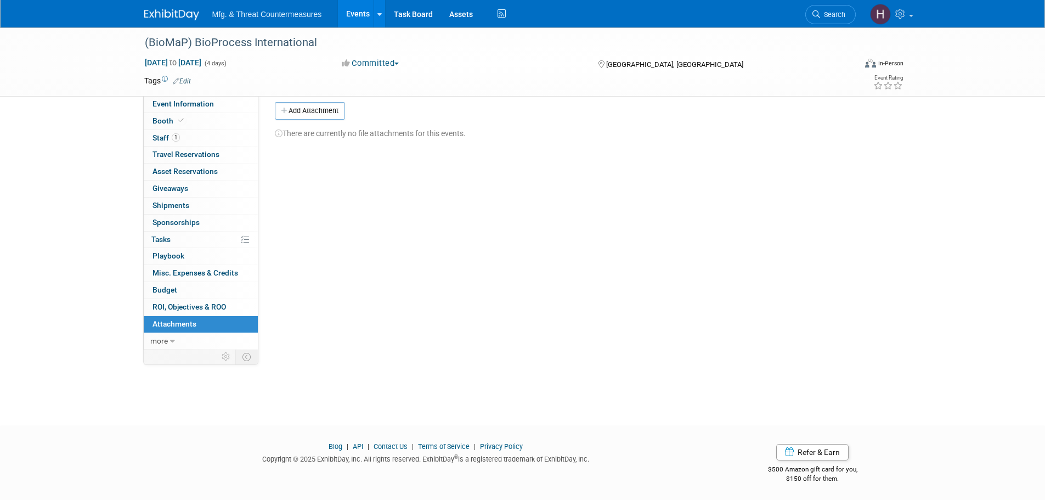
scroll to position [11, 0]
